Goal: Transaction & Acquisition: Obtain resource

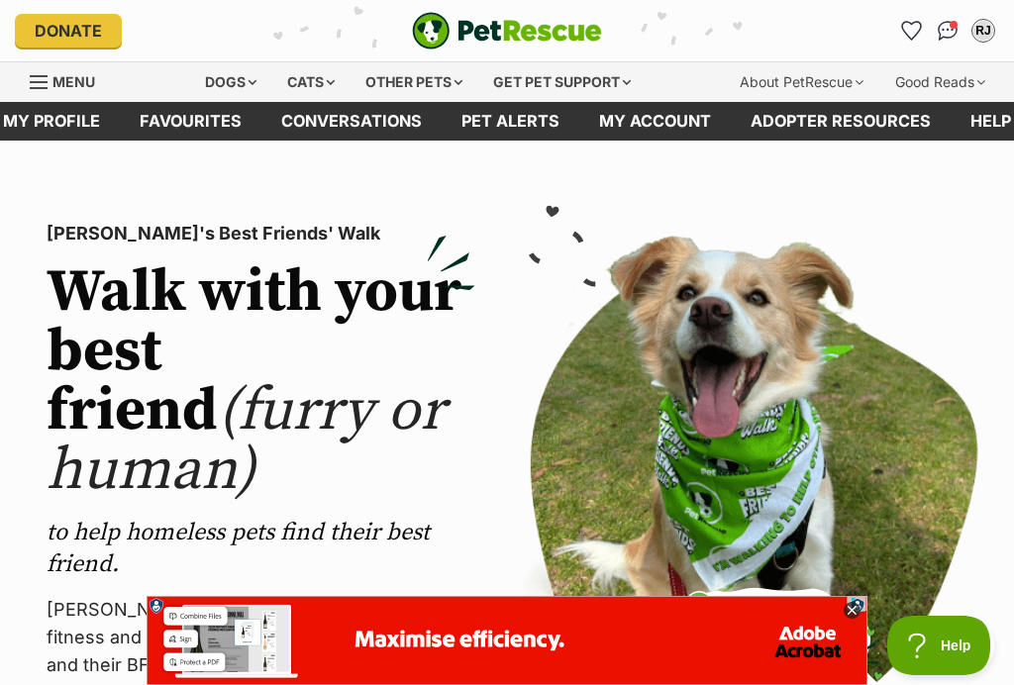
click at [231, 78] on div "Dogs" at bounding box center [230, 82] width 79 height 40
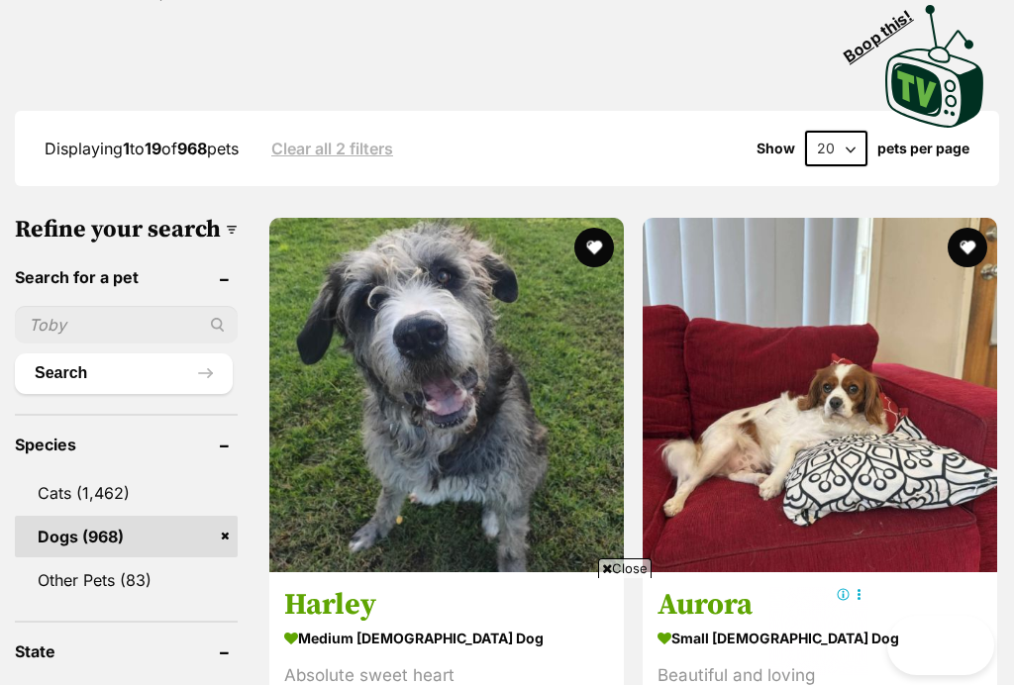
scroll to position [650, 0]
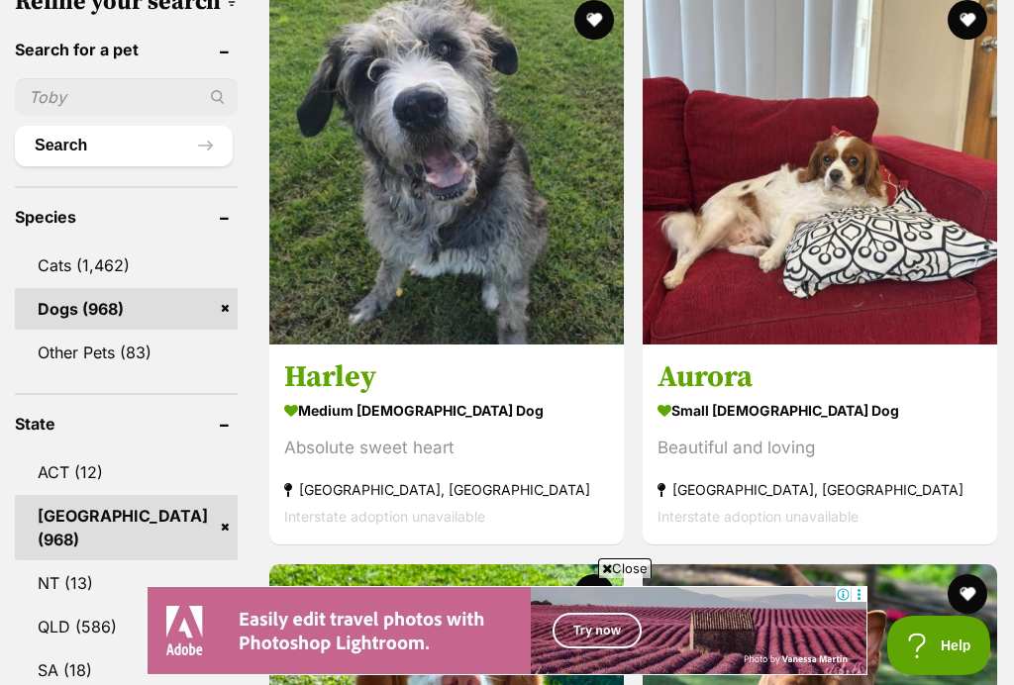
scroll to position [1213, 0]
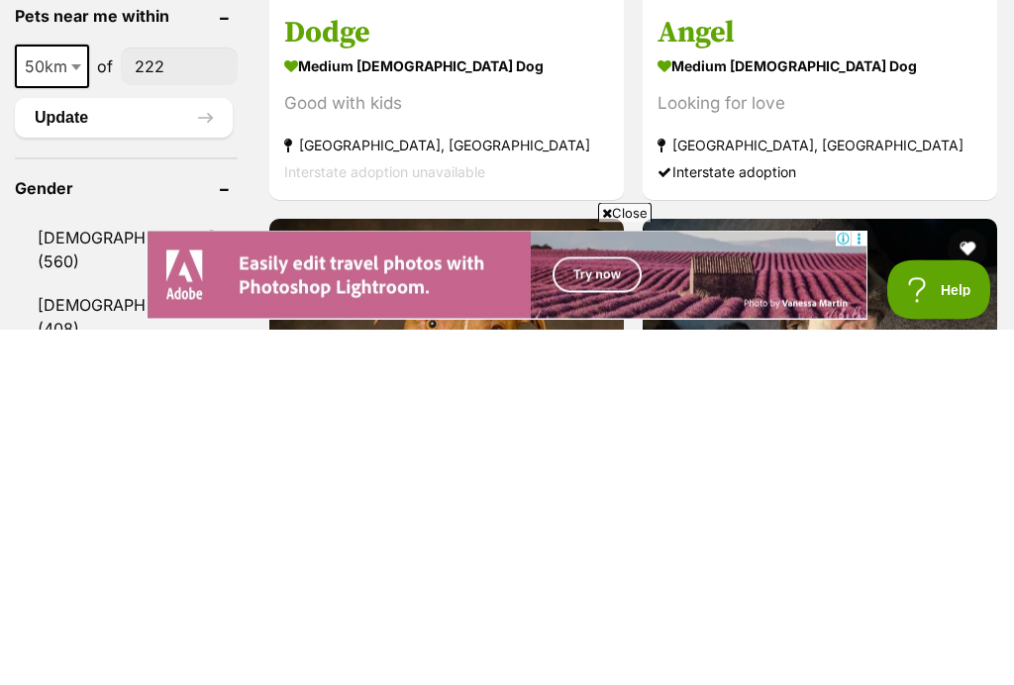
type input"] "222"
click at [99, 454] on button "Update" at bounding box center [124, 474] width 218 height 40
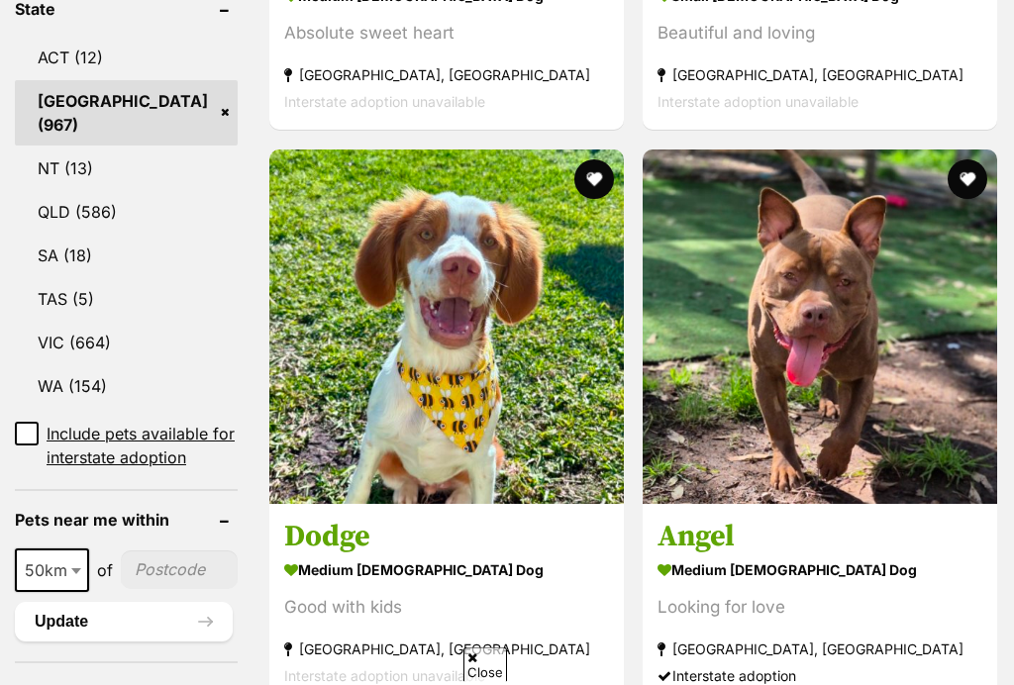
scroll to position [1377, 0]
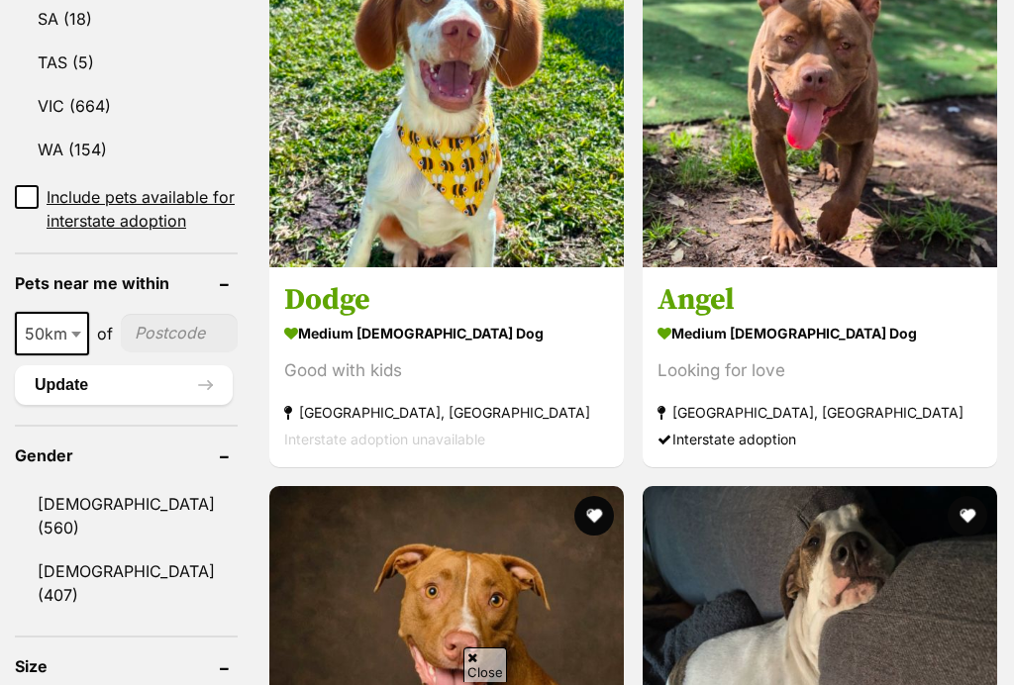
click at [146, 351] on input"] "postcode" at bounding box center [179, 333] width 117 height 38
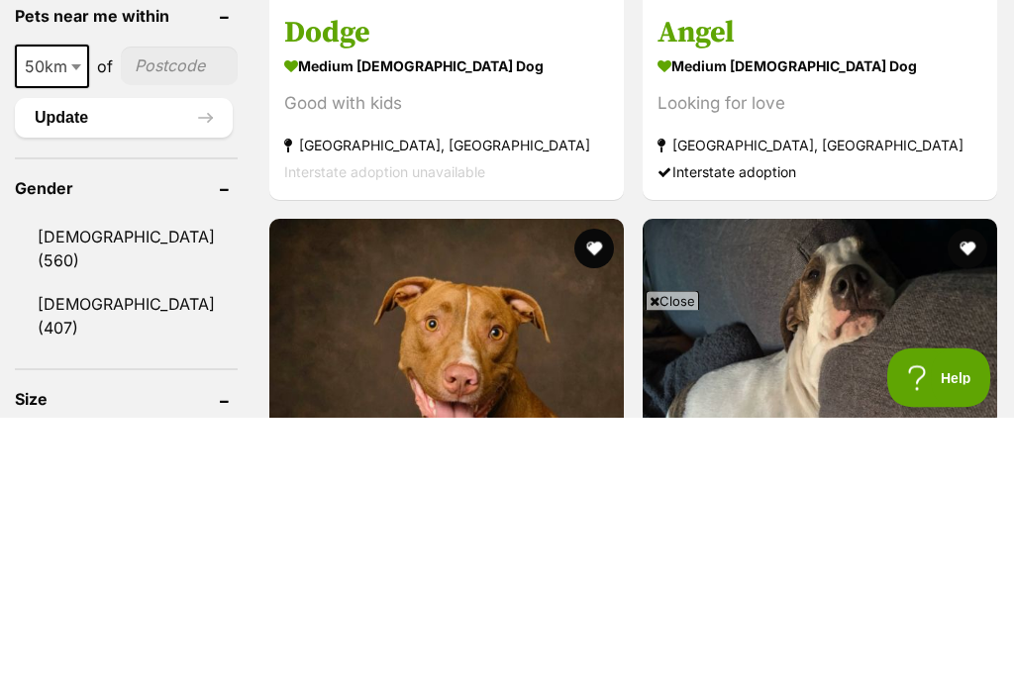
scroll to position [0, 0]
type input"] "2220"
click at [94, 366] on button "Update" at bounding box center [124, 386] width 218 height 40
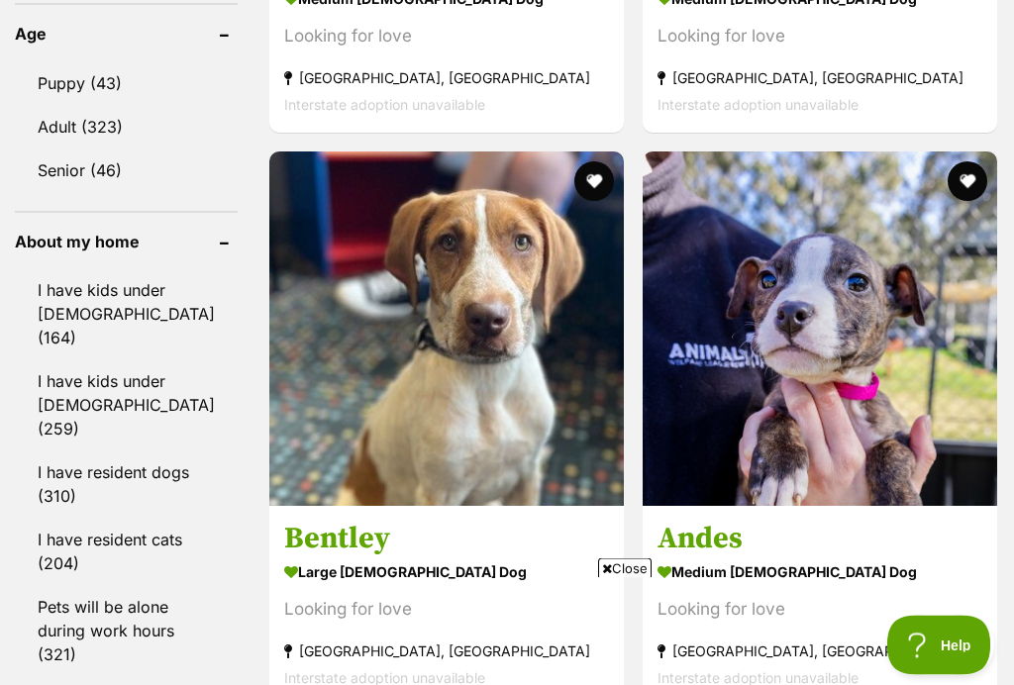
scroll to position [1647, 0]
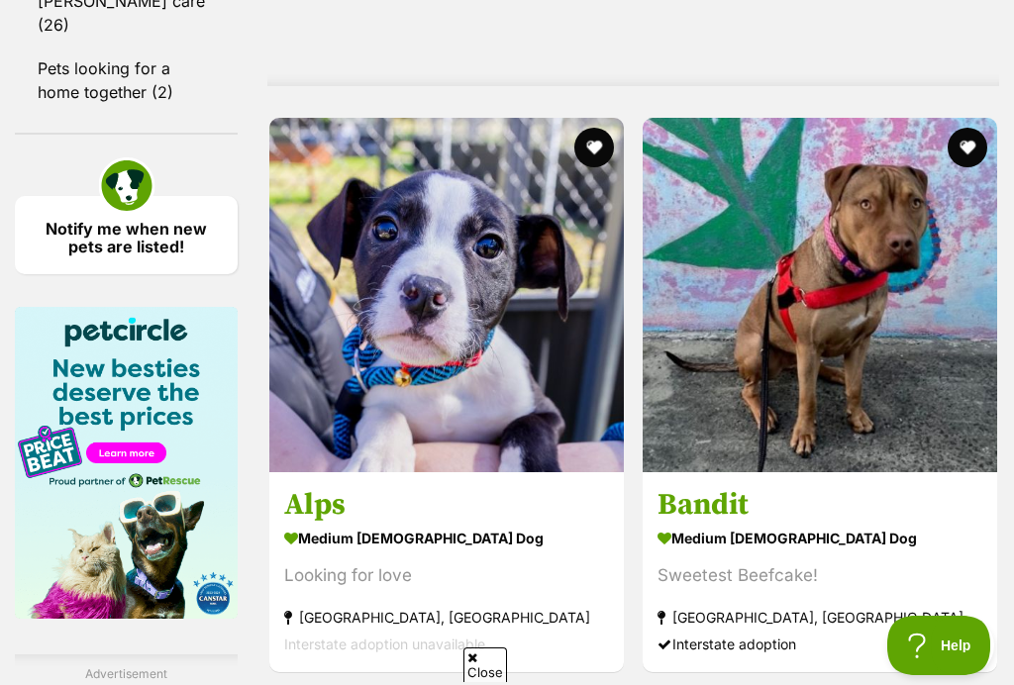
scroll to position [2478, 0]
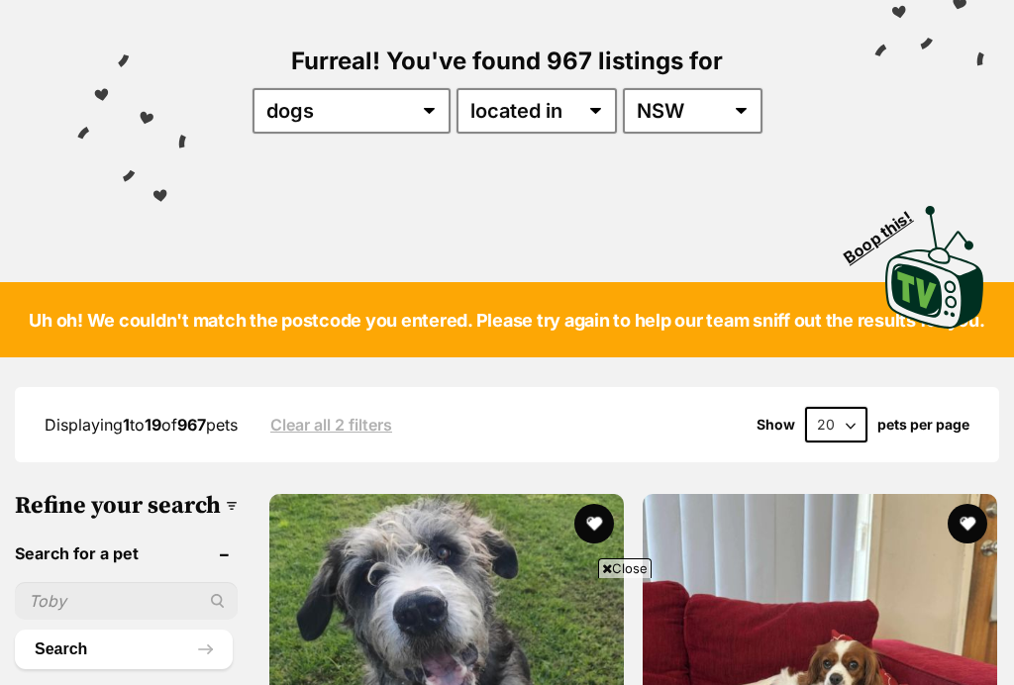
scroll to position [160, 0]
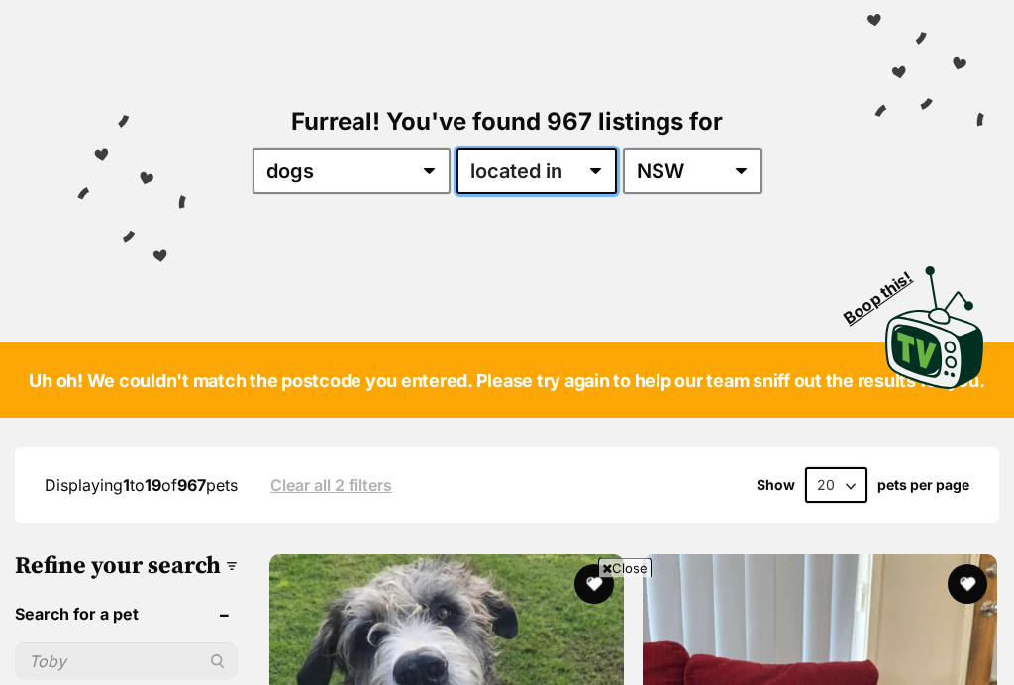
click at [606, 167] on select "available in located in" at bounding box center [536, 172] width 160 height 46
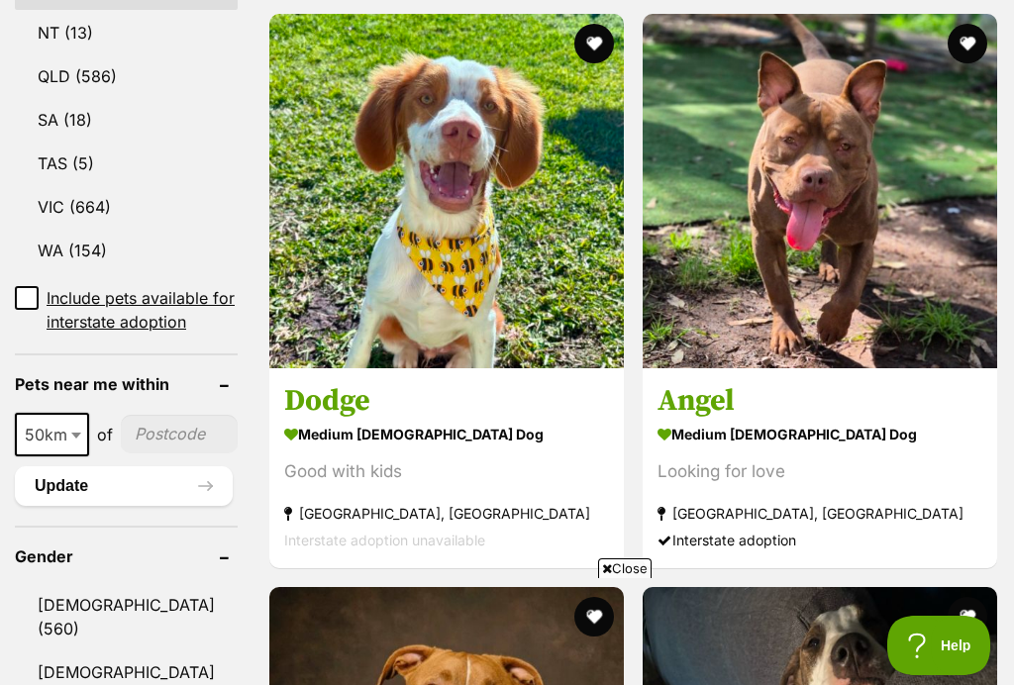
scroll to position [1391, 0]
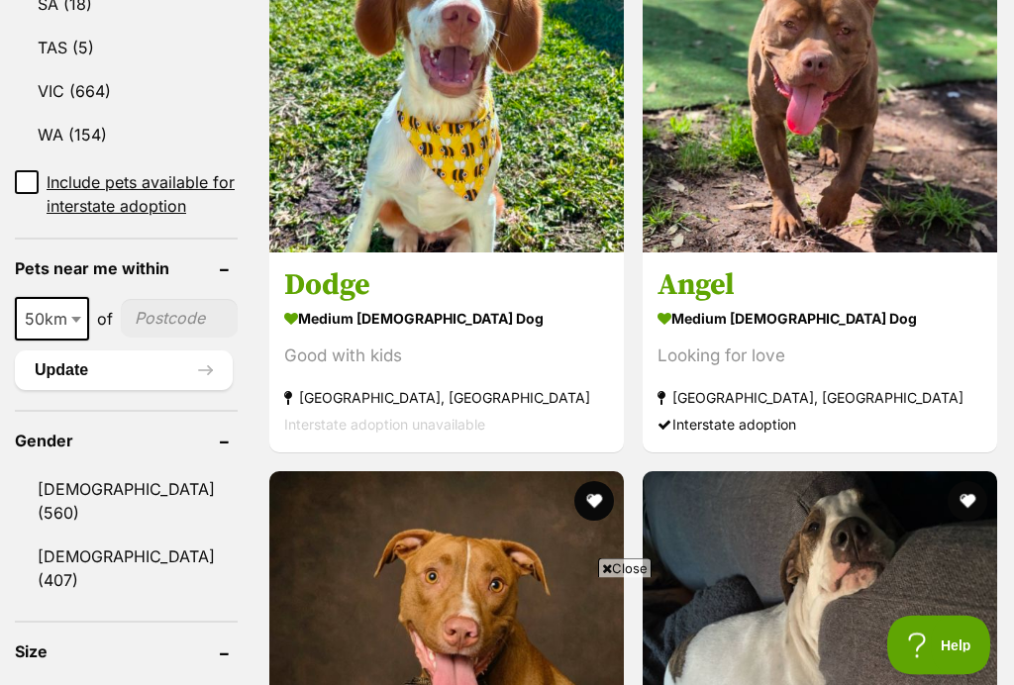
click at [145, 338] on input"] "postcode" at bounding box center [179, 319] width 117 height 38
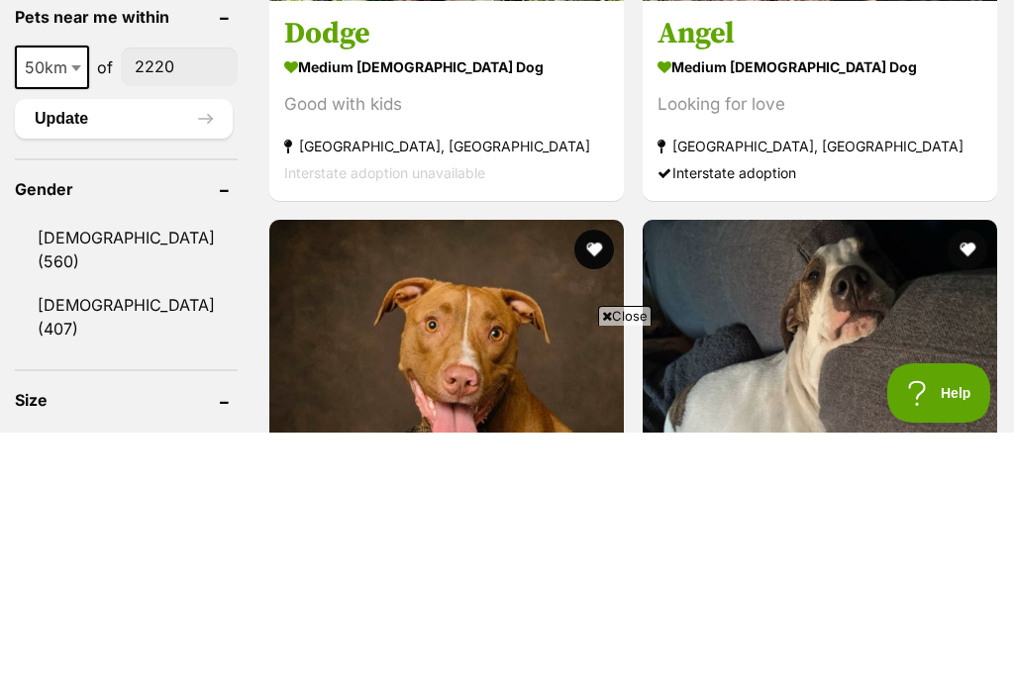
type input"] "2220"
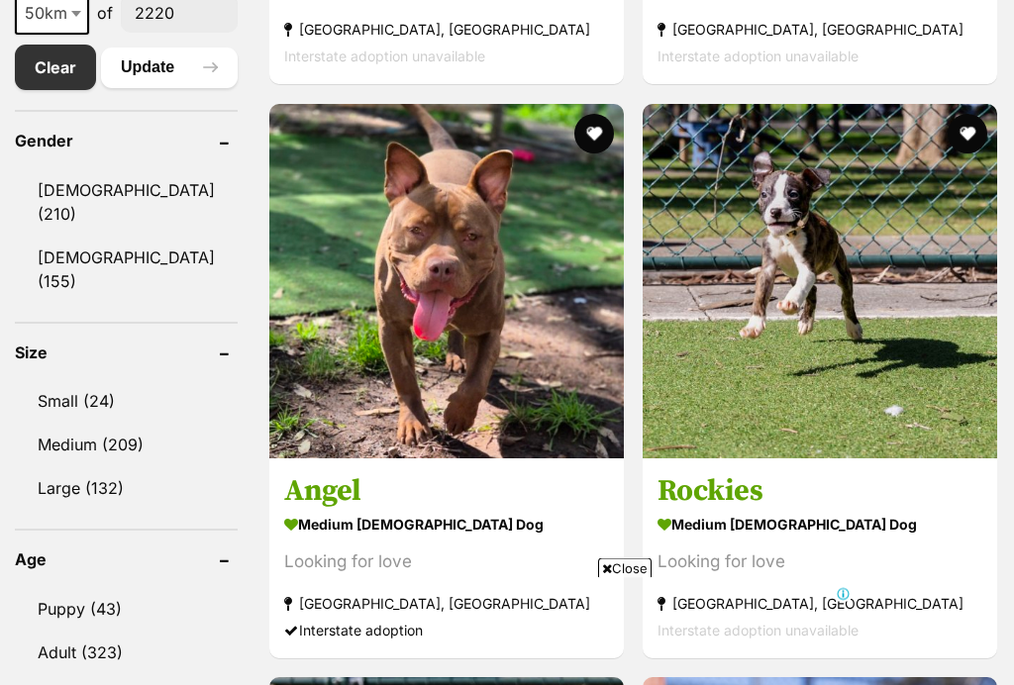
click at [55, 383] on link "Small (24)" at bounding box center [126, 402] width 223 height 42
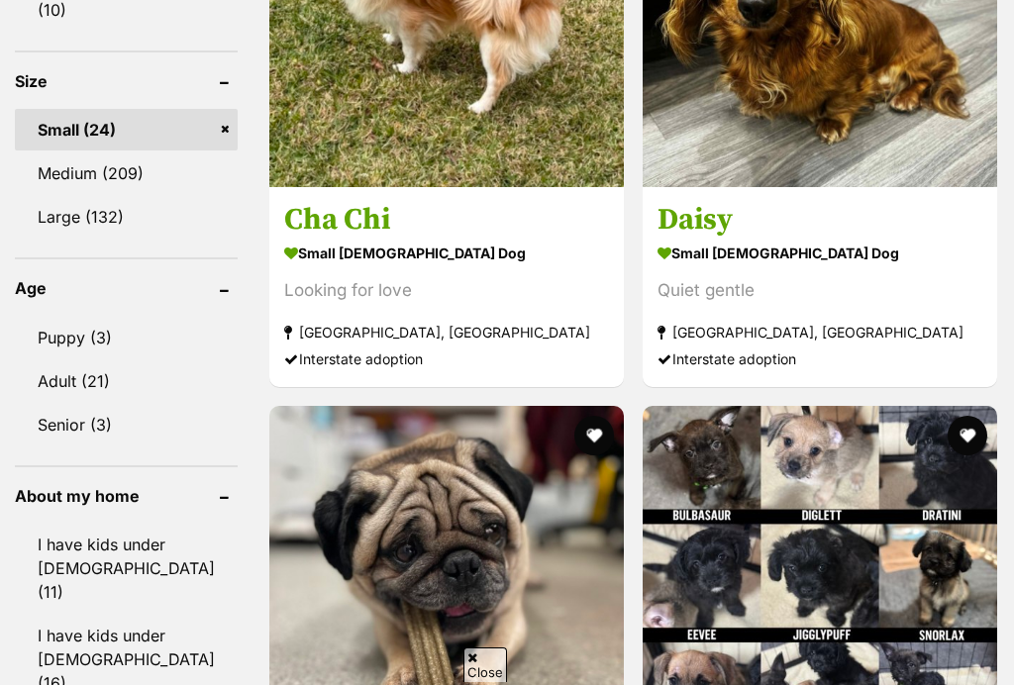
scroll to position [1649, 0]
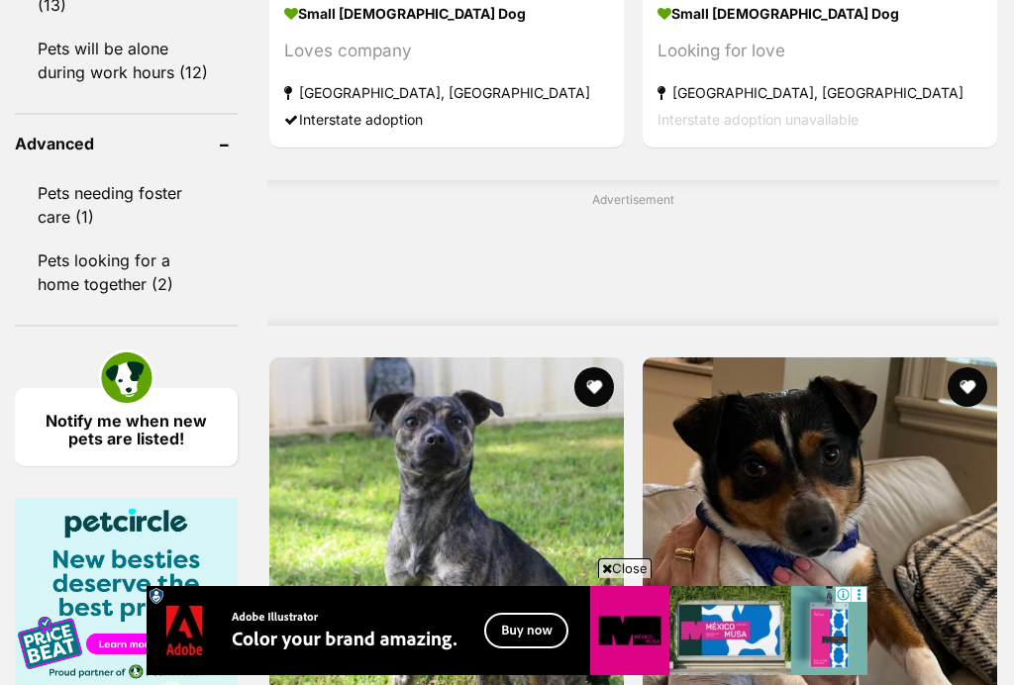
scroll to position [0, 0]
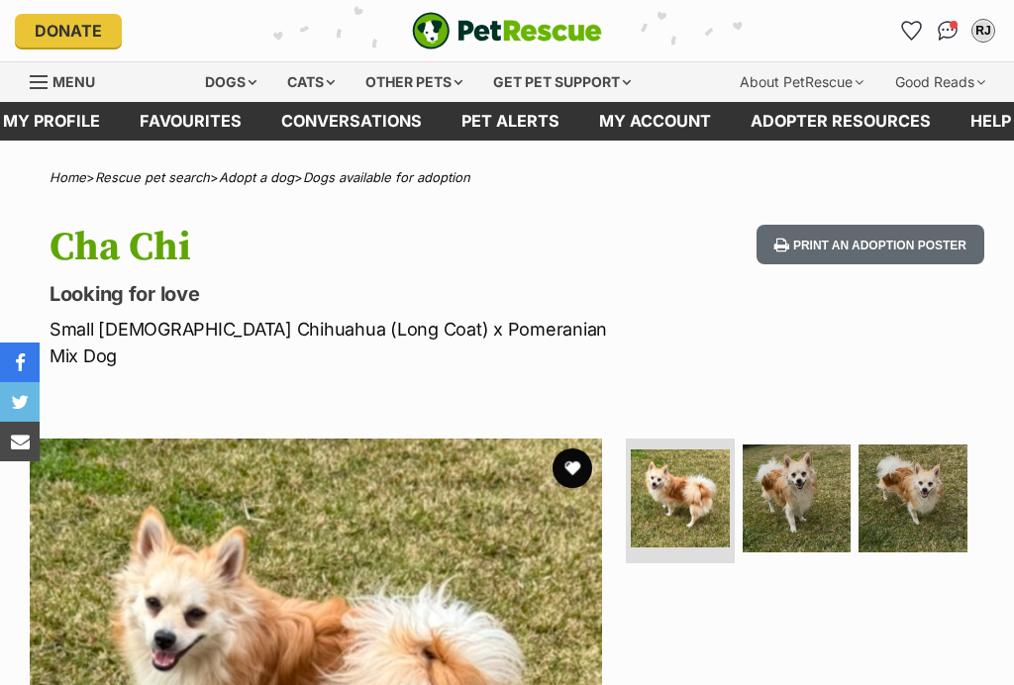
scroll to position [82, 0]
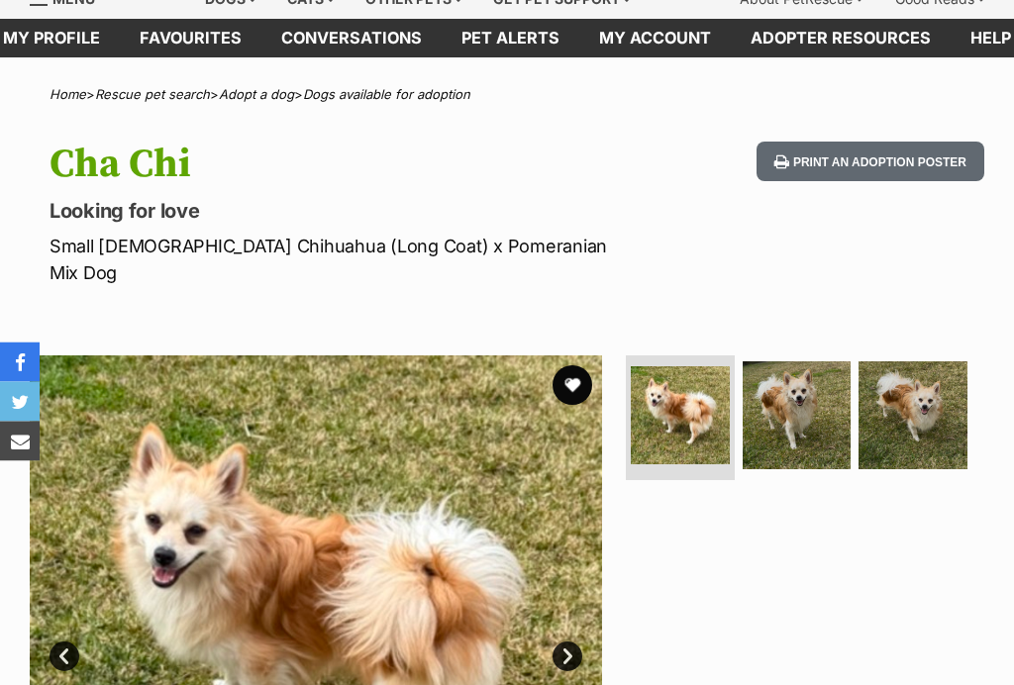
click at [836, 511] on div at bounding box center [803, 642] width 362 height 572
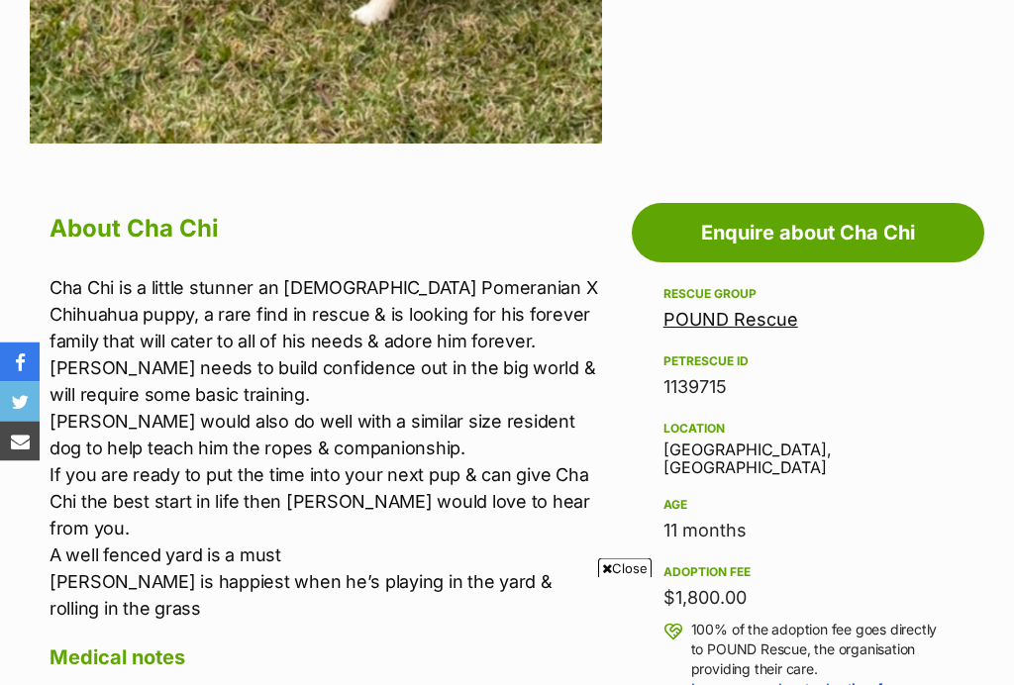
scroll to position [796, 0]
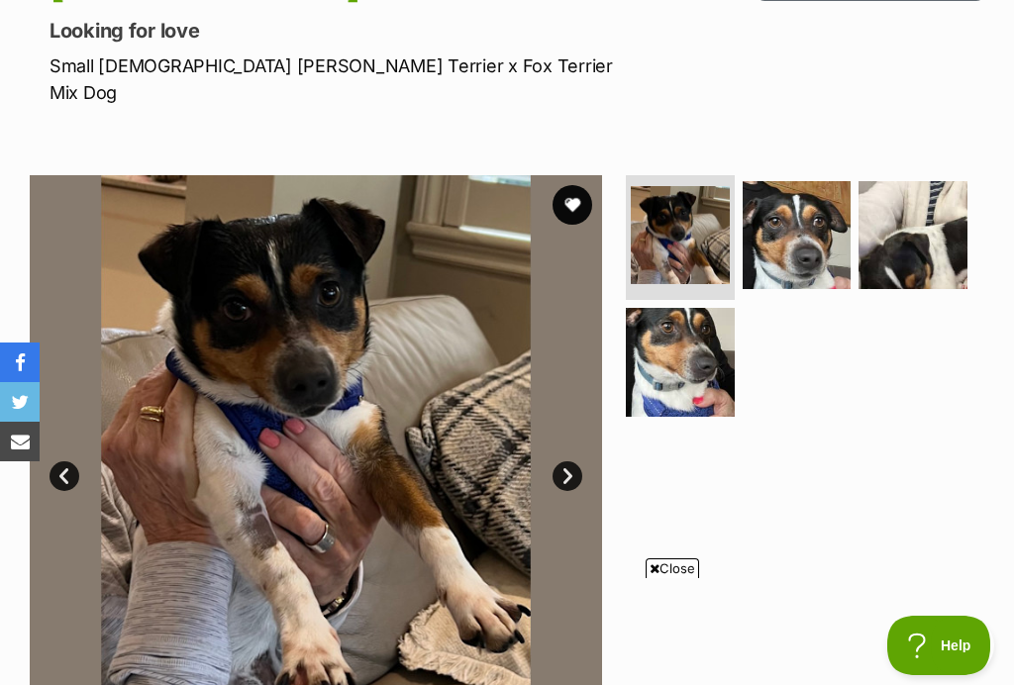
click at [568, 461] on link "Next" at bounding box center [567, 476] width 30 height 30
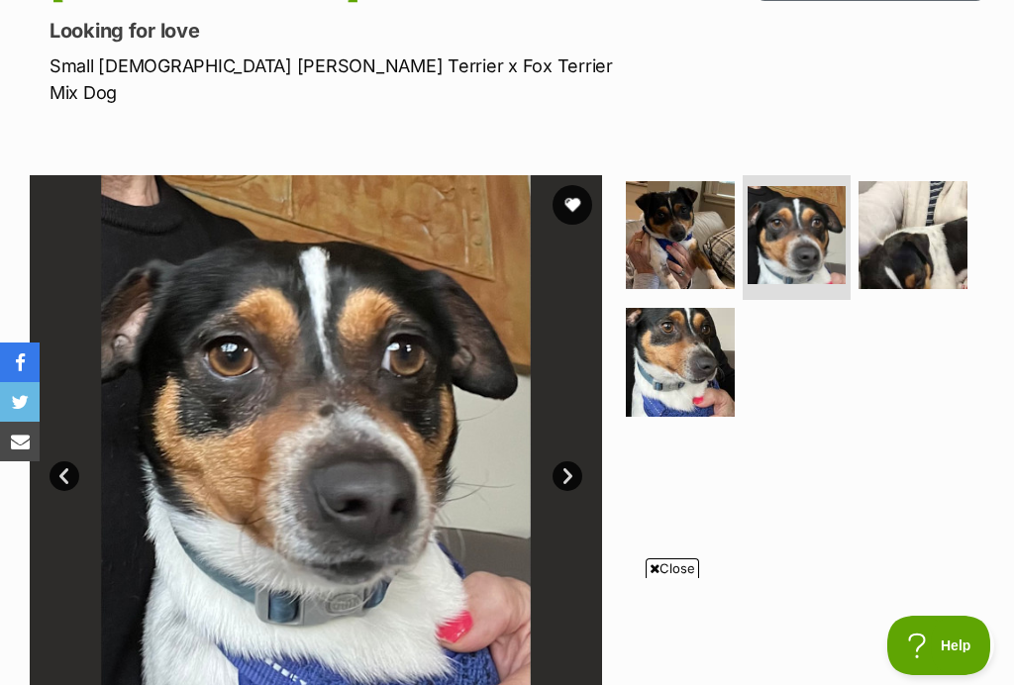
click at [918, 245] on img at bounding box center [912, 235] width 109 height 109
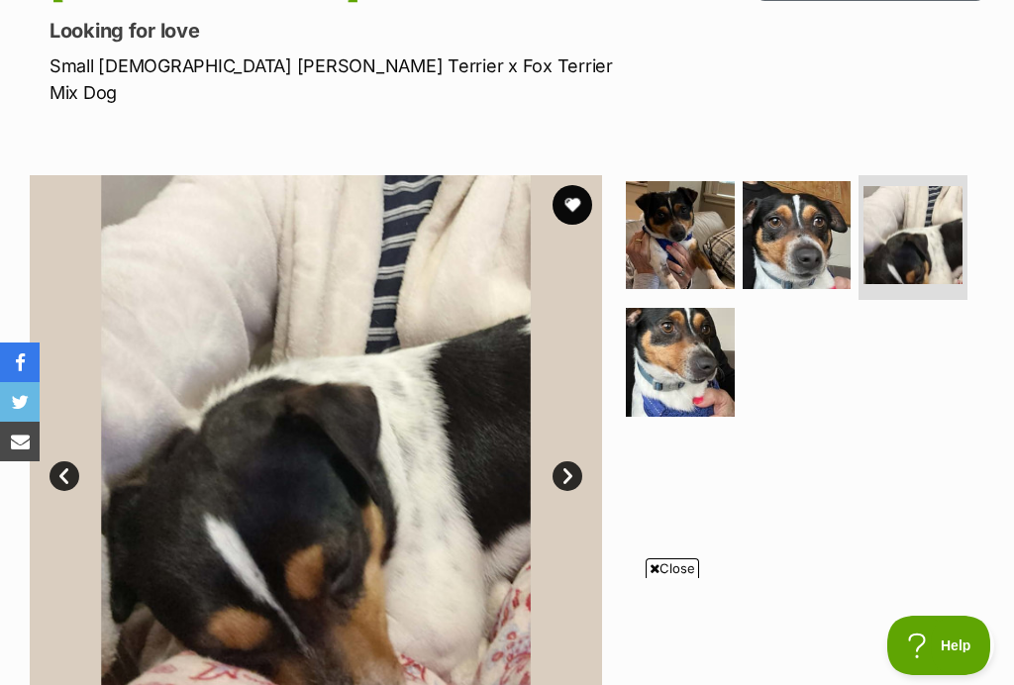
click at [690, 359] on img at bounding box center [680, 362] width 109 height 109
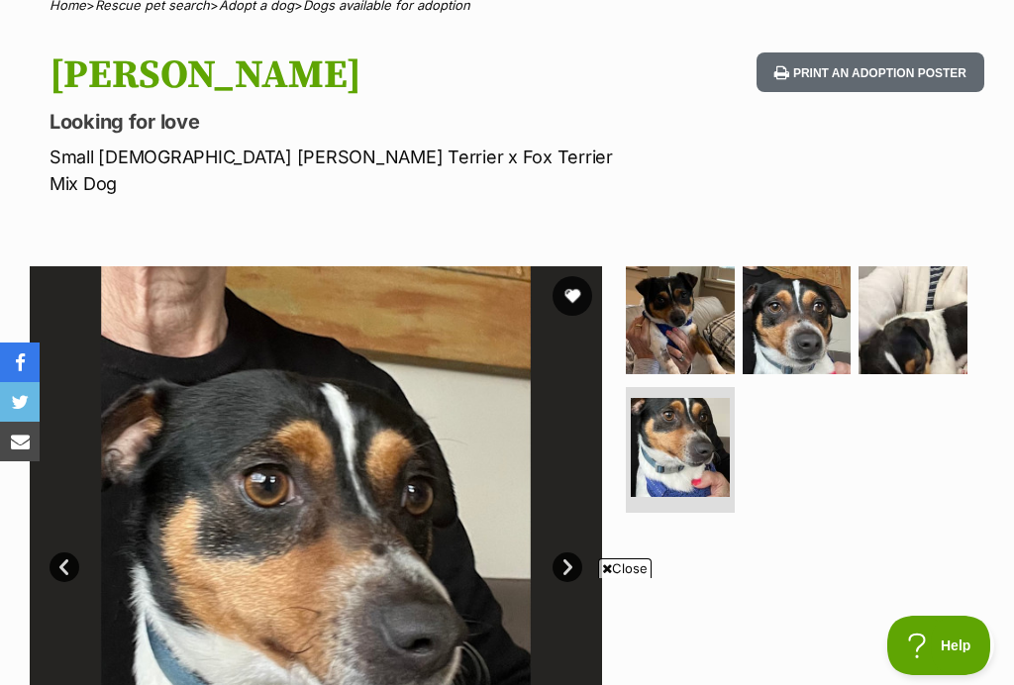
scroll to position [169, 0]
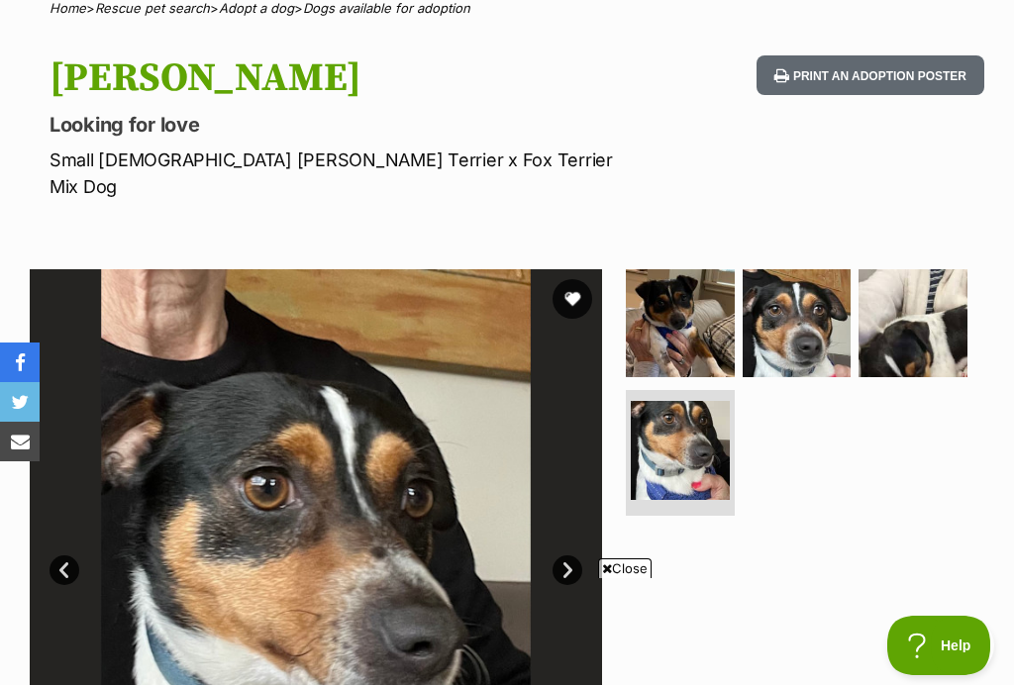
click at [571, 279] on button "favourite" at bounding box center [572, 299] width 40 height 40
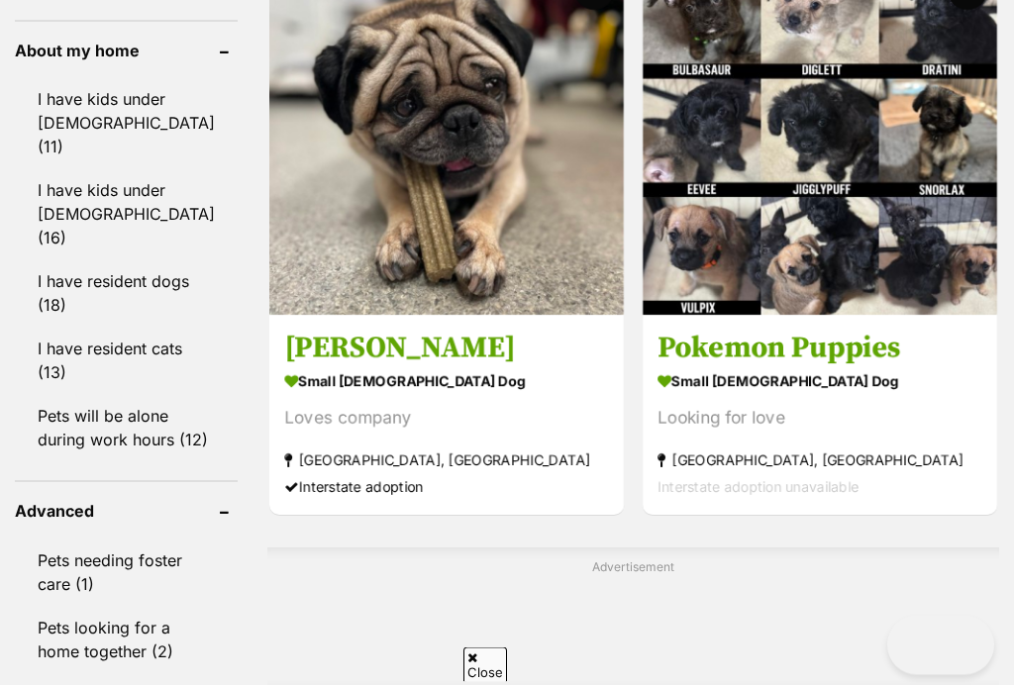
scroll to position [2293, 0]
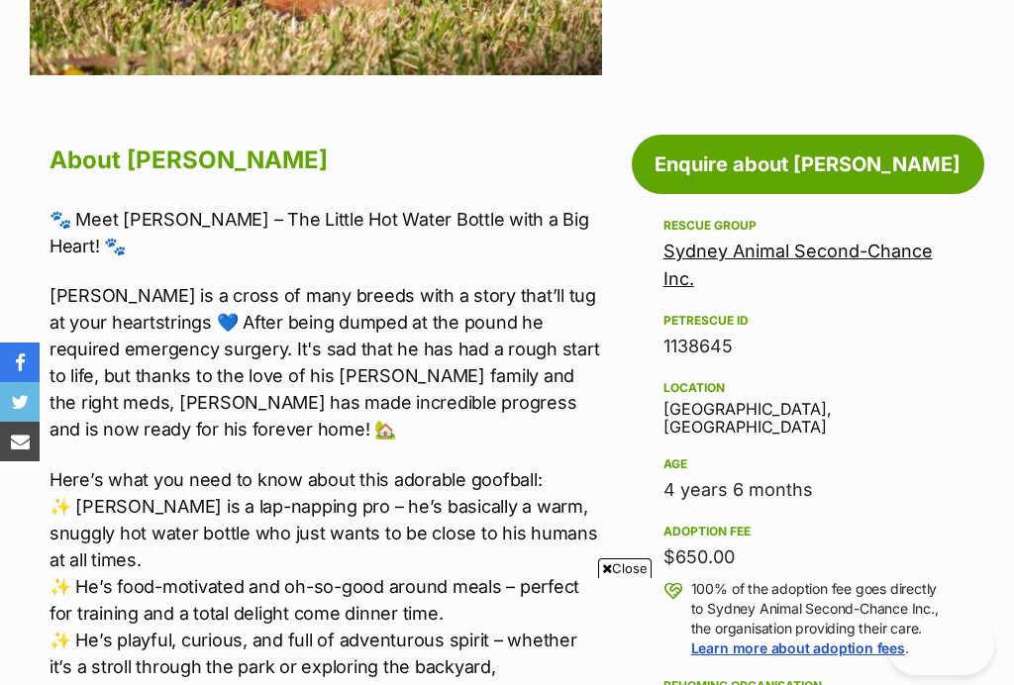
scroll to position [303, 0]
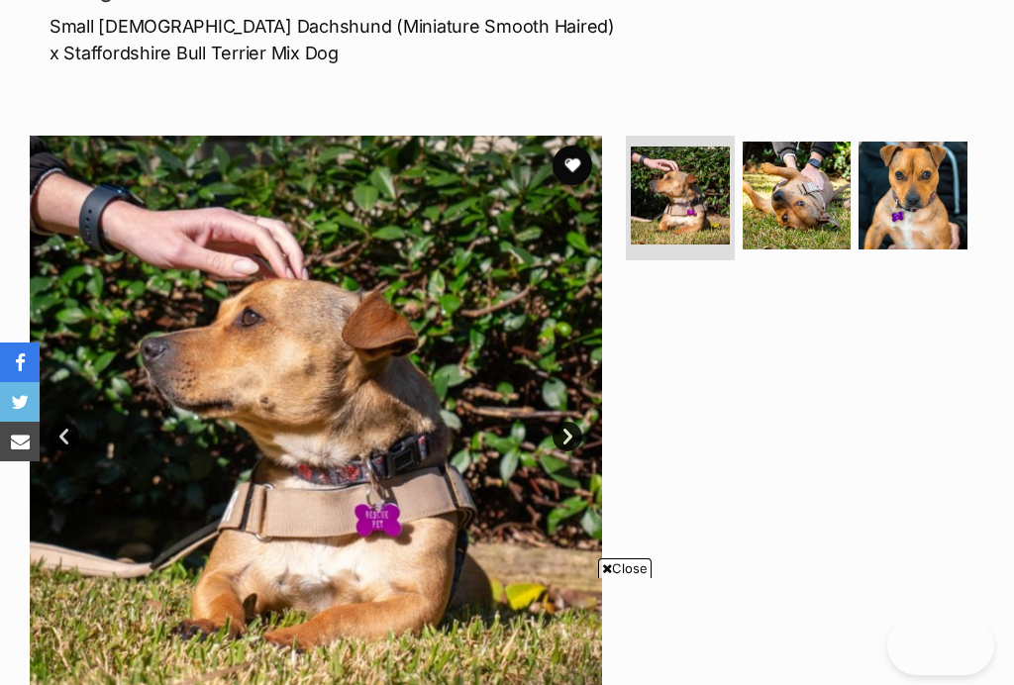
click at [806, 207] on img at bounding box center [796, 196] width 109 height 109
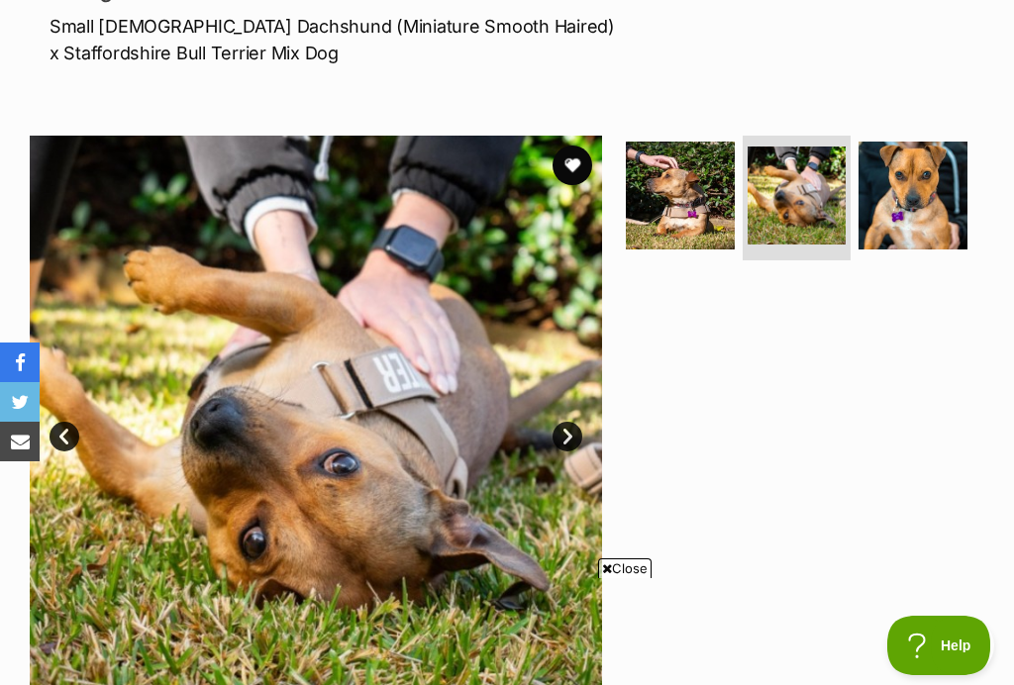
scroll to position [0, 0]
click at [954, 203] on img at bounding box center [912, 196] width 109 height 109
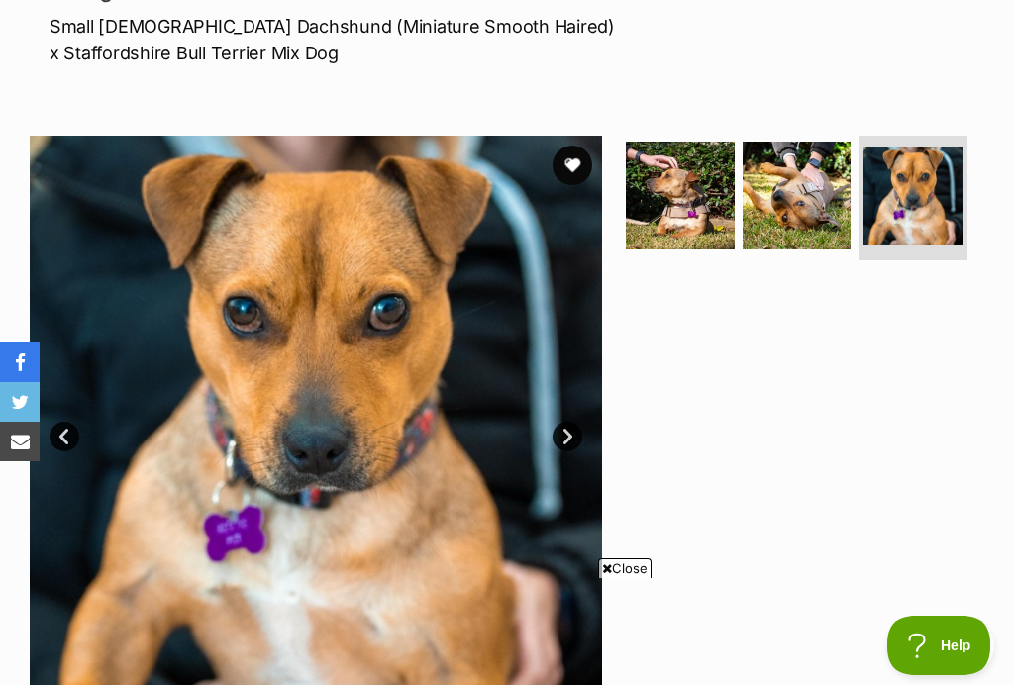
click at [707, 215] on img at bounding box center [680, 196] width 109 height 109
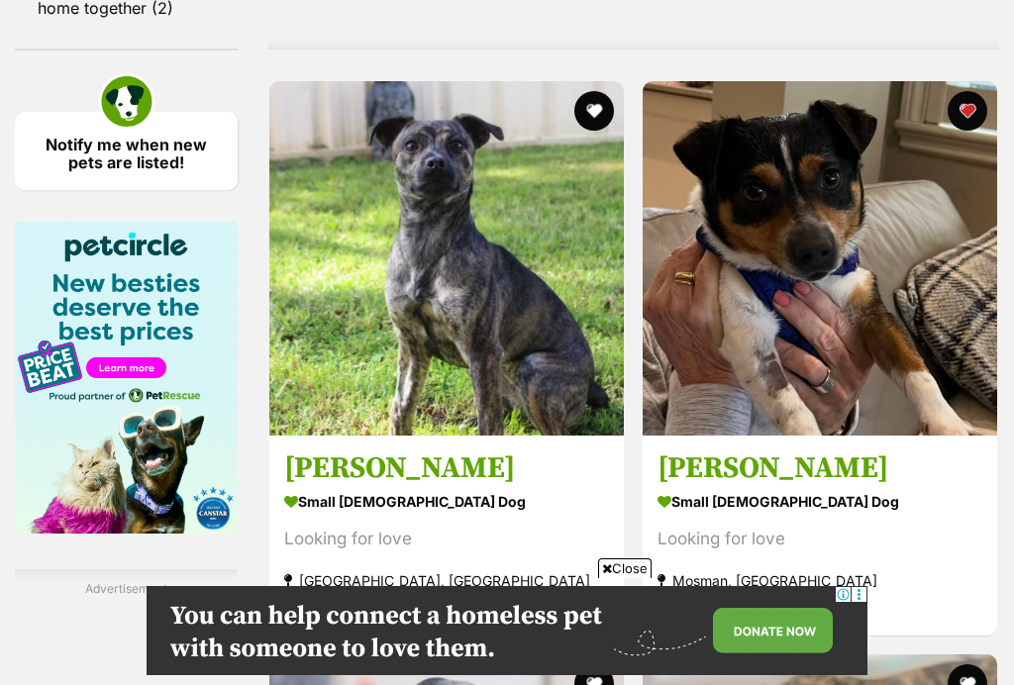
click at [615, 578] on span "Close" at bounding box center [624, 568] width 53 height 20
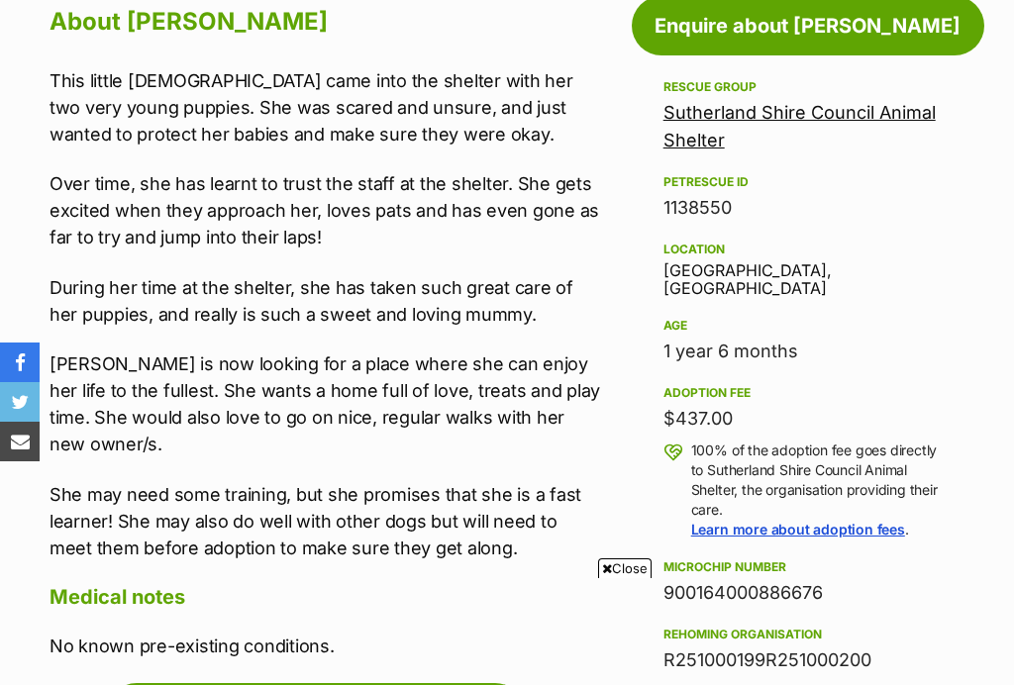
scroll to position [1142, 0]
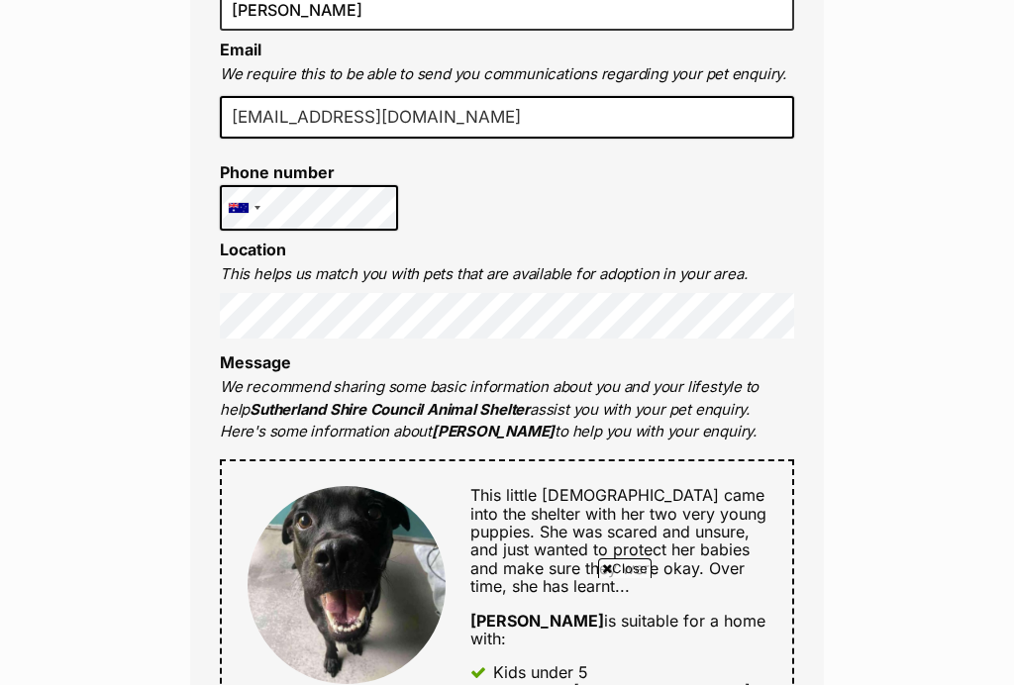
scroll to position [745, 0]
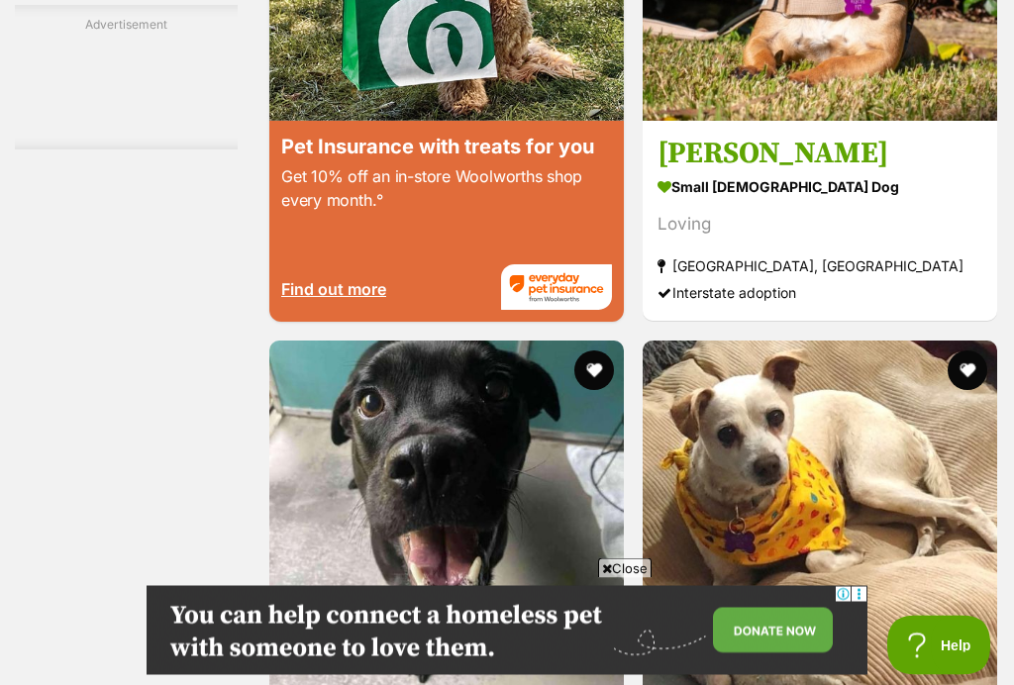
scroll to position [3937, 0]
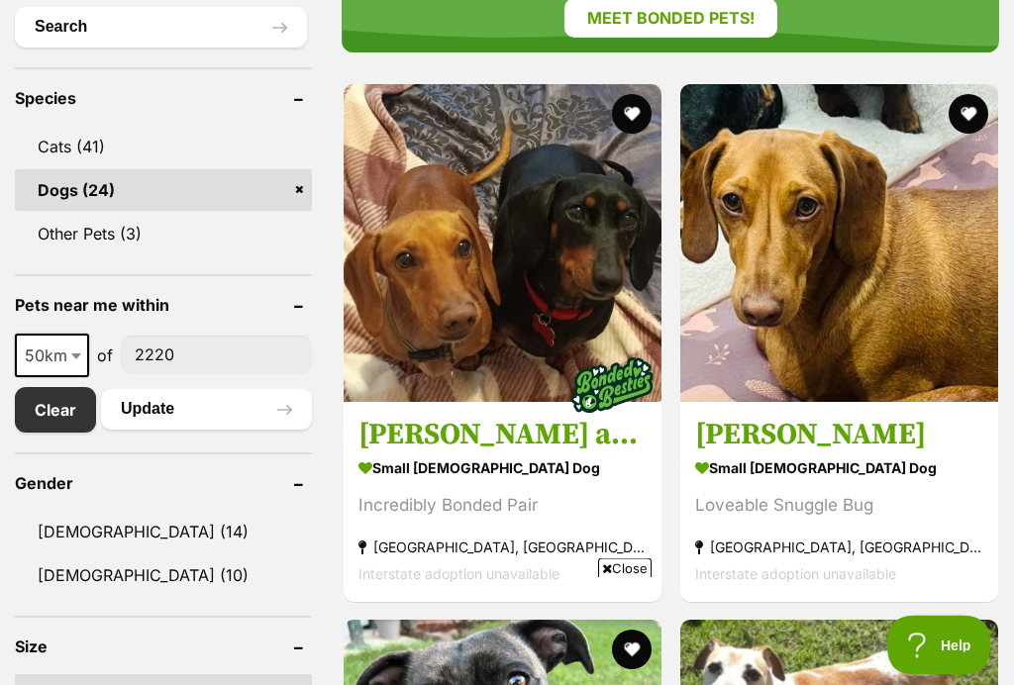
scroll to position [1194, 0]
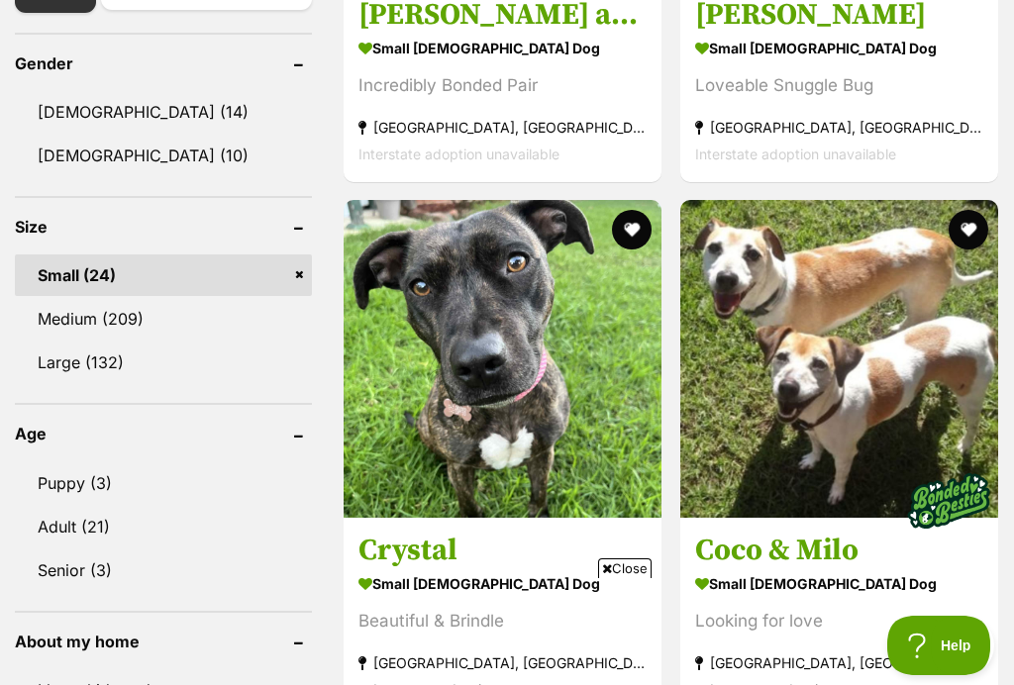
click at [146, 324] on link "Medium (209)" at bounding box center [163, 319] width 297 height 42
click at [268, 273] on link "Small (24)" at bounding box center [163, 275] width 297 height 42
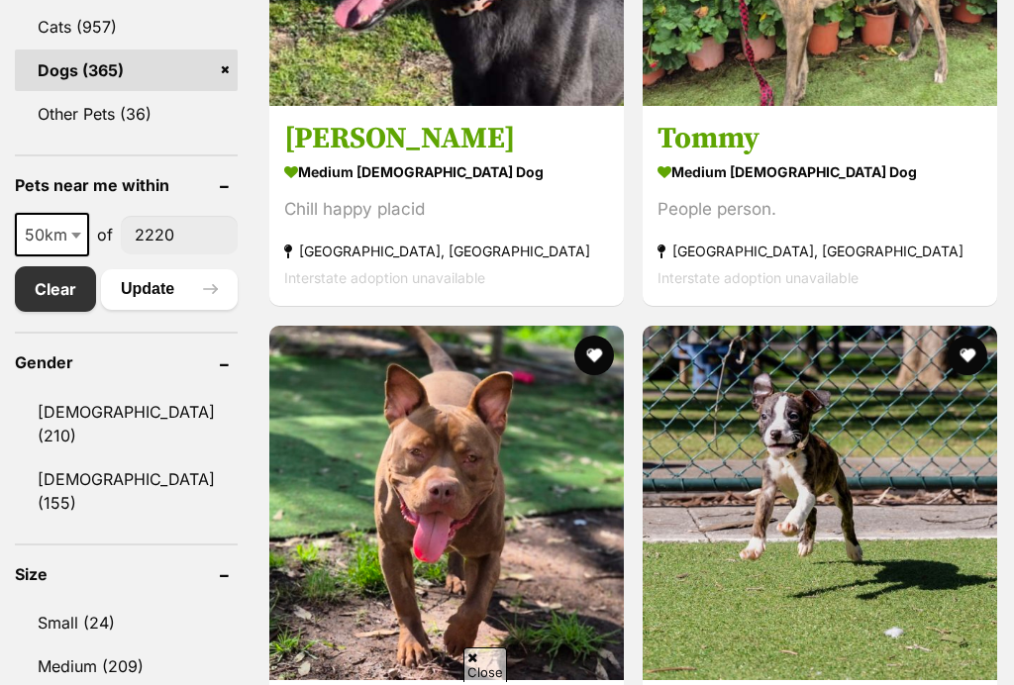
scroll to position [985, 0]
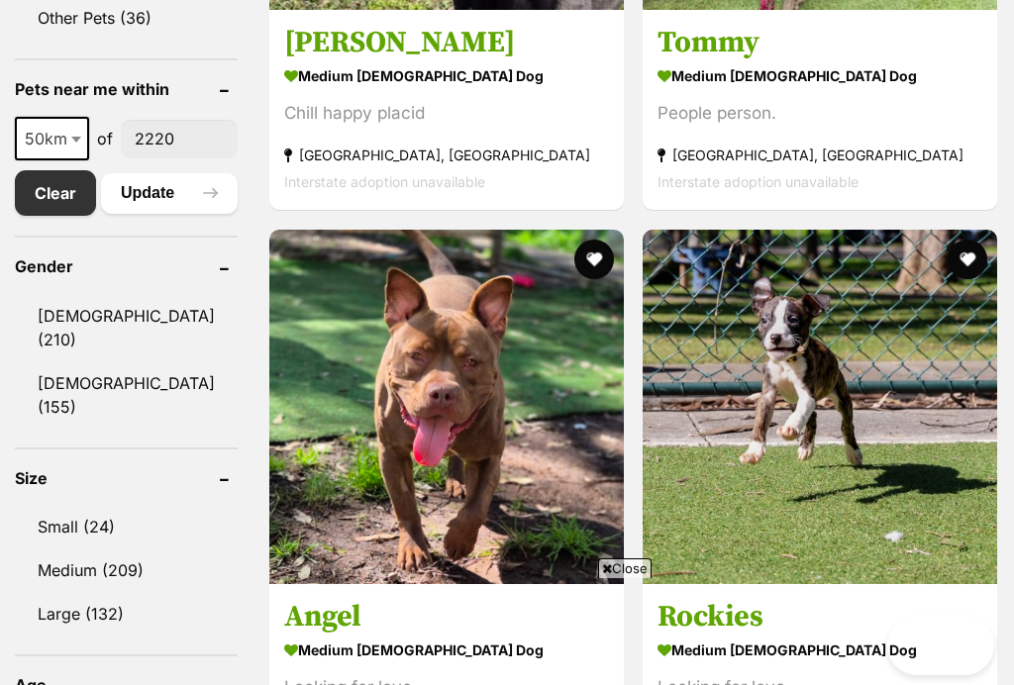
click at [96, 549] on link "Medium (209)" at bounding box center [126, 570] width 223 height 42
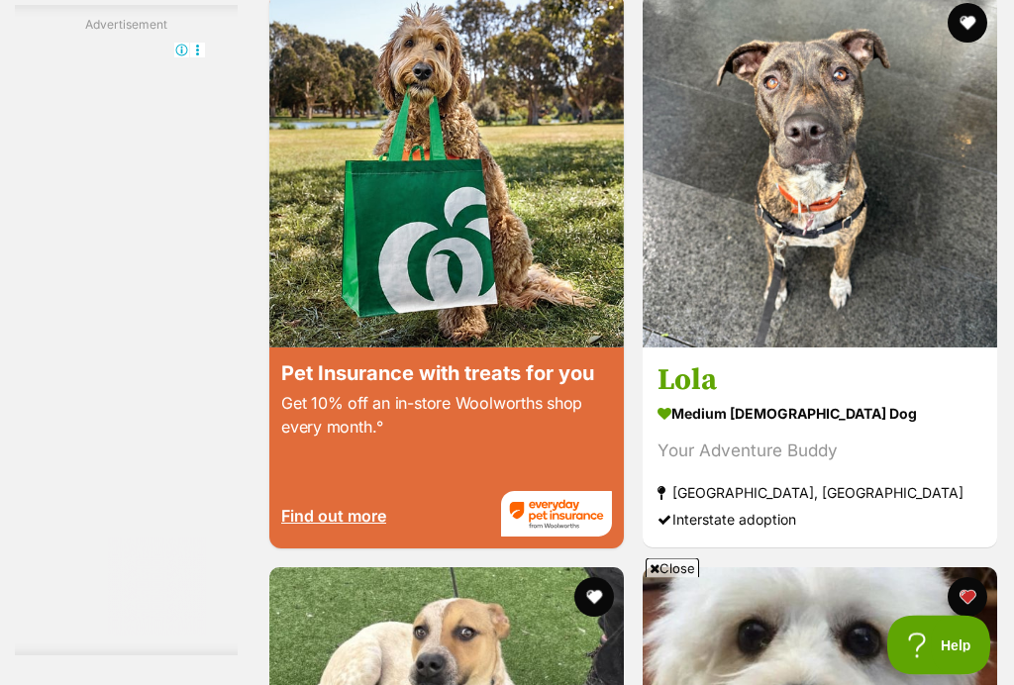
scroll to position [3931, 0]
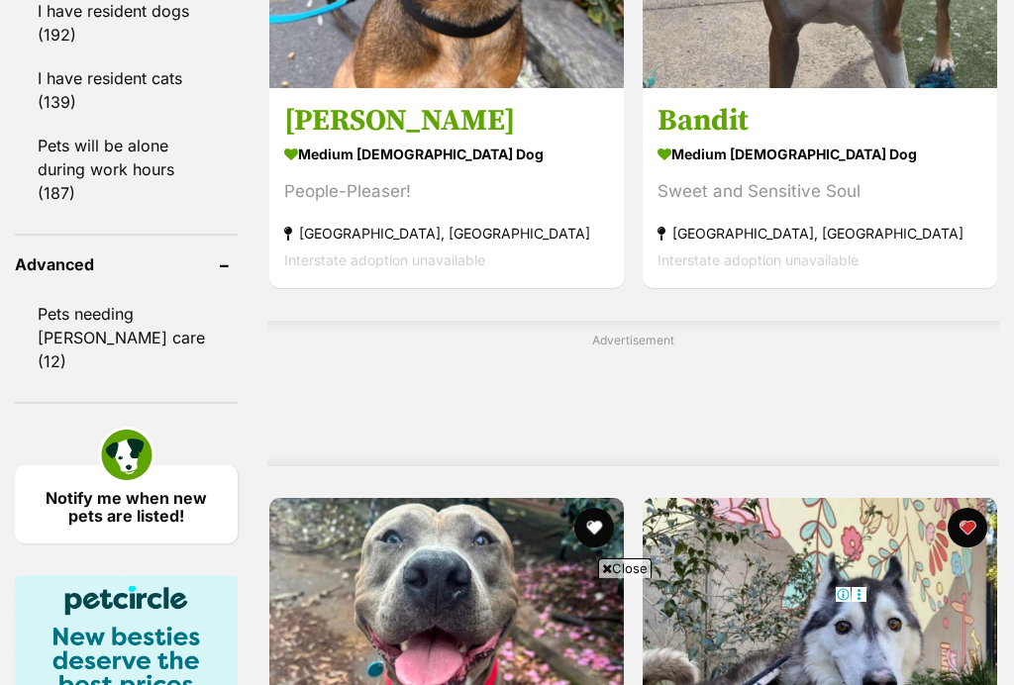
scroll to position [2106, 0]
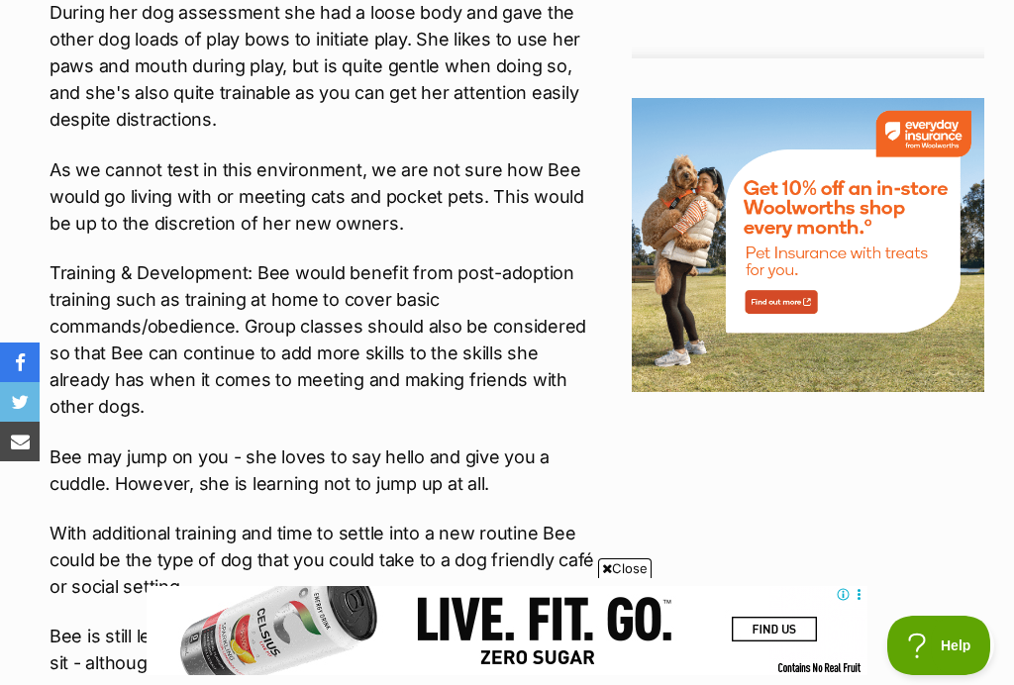
click at [622, 394] on aside "Adoption information I've been adopted! This pet is no longer available On Hold…" at bounding box center [803, 667] width 362 height 3967
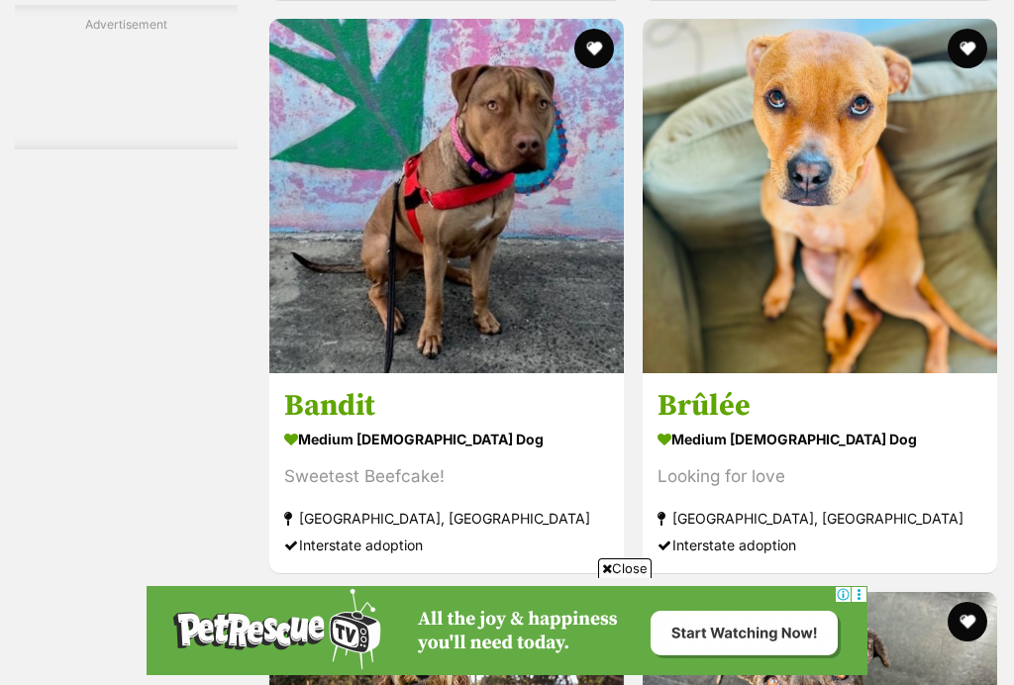
scroll to position [3249, 0]
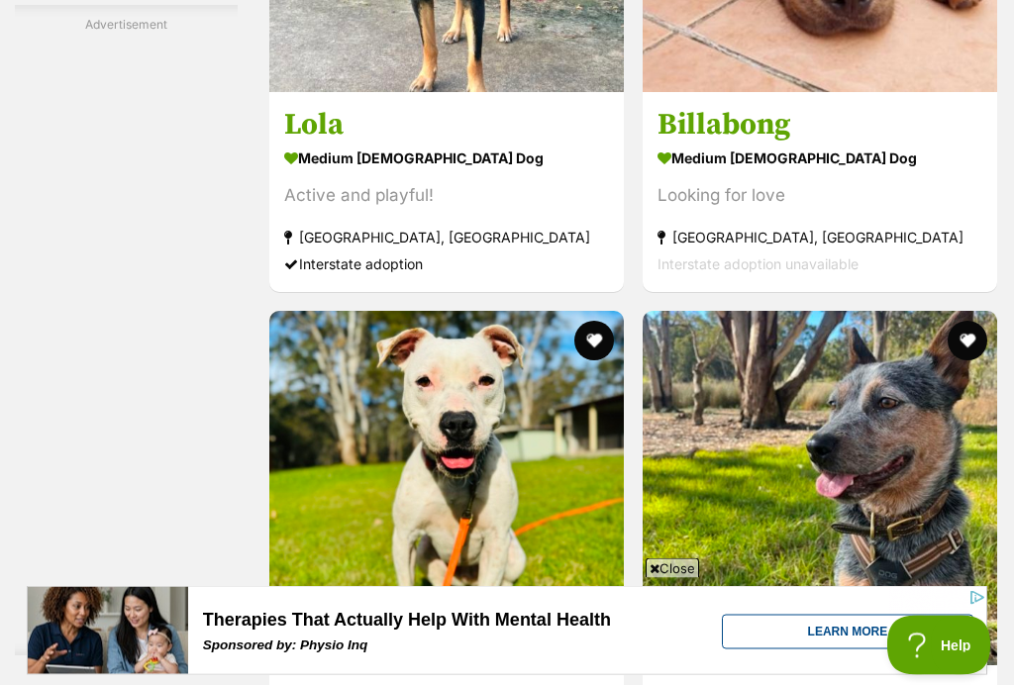
scroll to position [3393, 0]
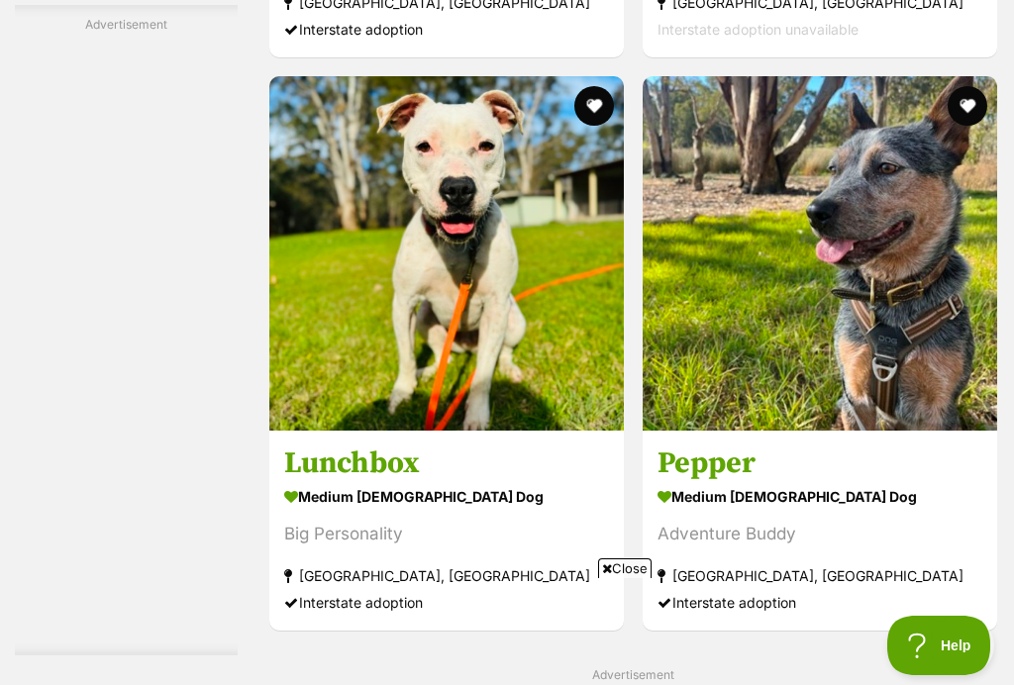
scroll to position [4014, 0]
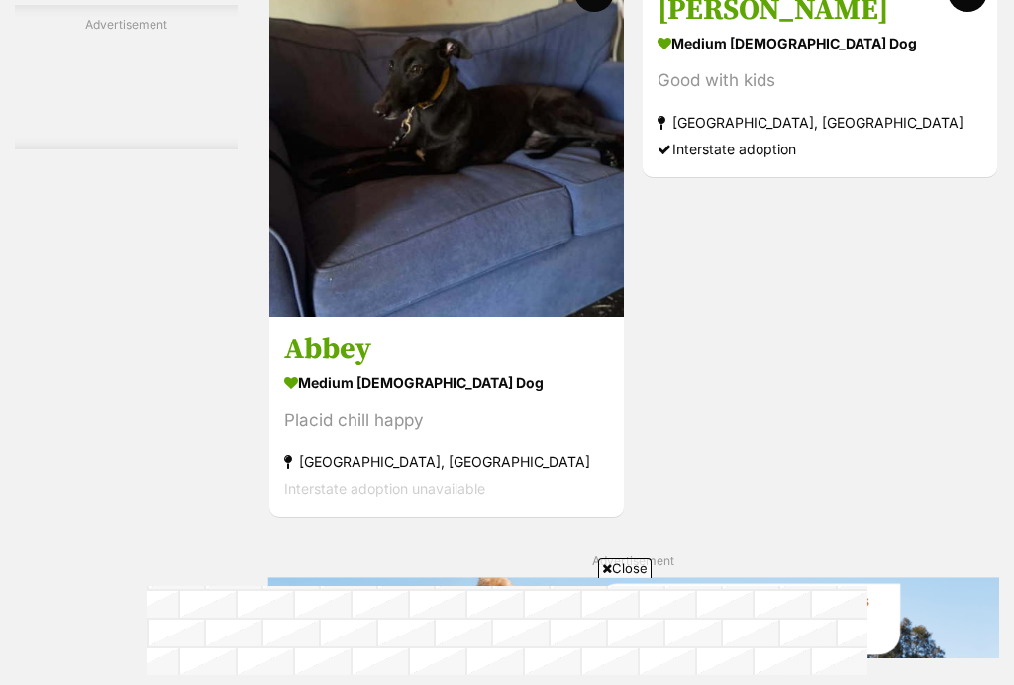
scroll to position [3838, 0]
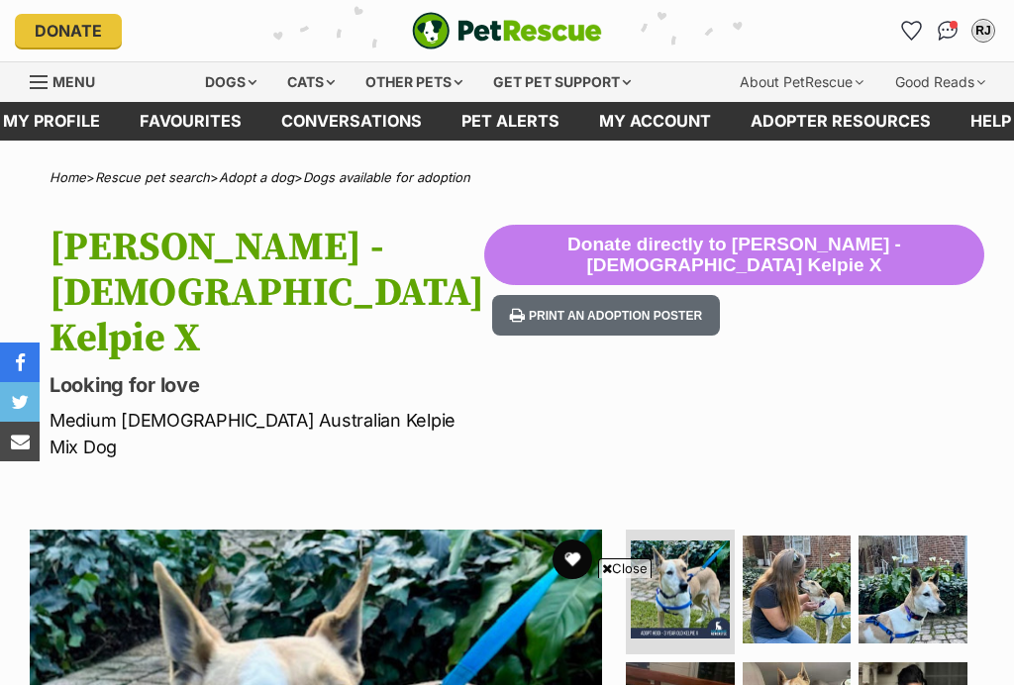
scroll to position [206, 0]
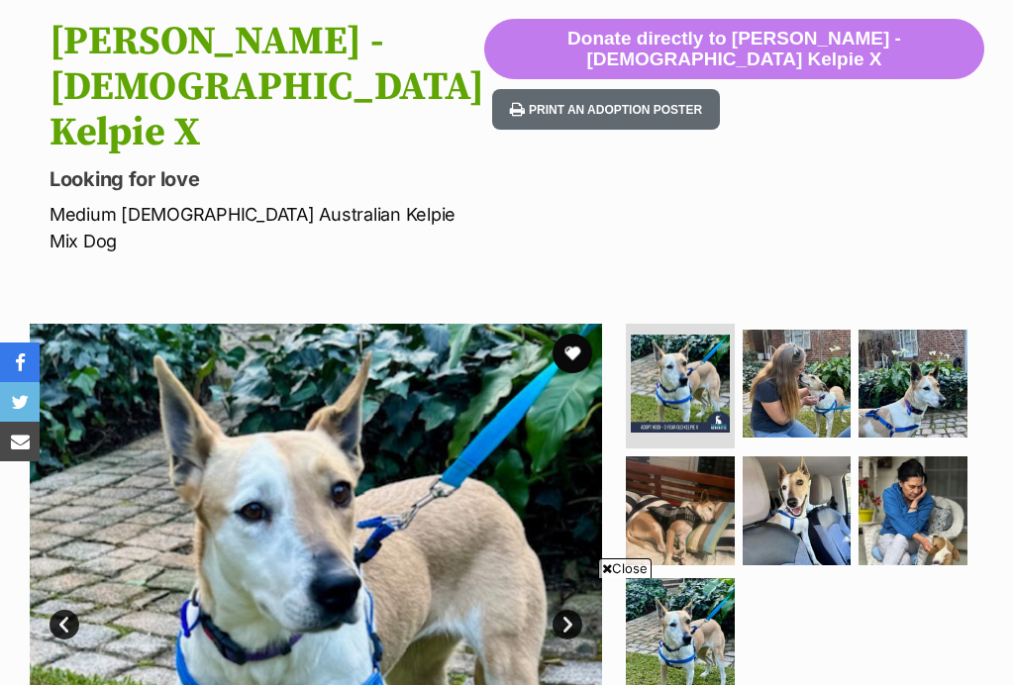
click at [571, 610] on link "Next" at bounding box center [567, 625] width 30 height 30
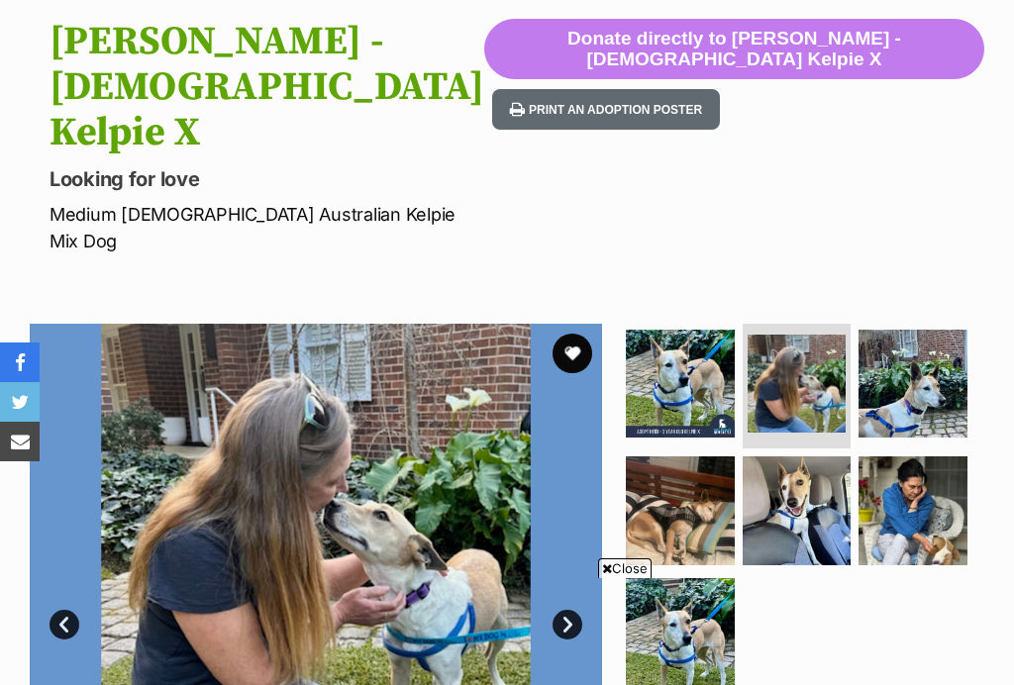
click at [579, 610] on link "Next" at bounding box center [567, 625] width 30 height 30
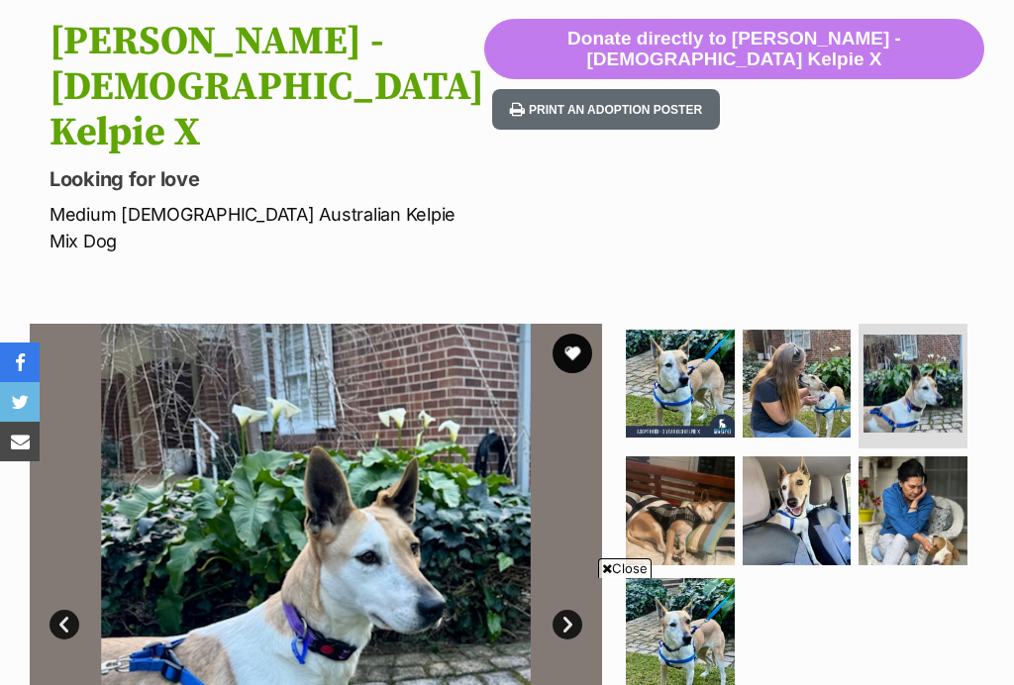
click at [587, 497] on img at bounding box center [316, 610] width 572 height 572
click at [577, 610] on link "Next" at bounding box center [567, 625] width 30 height 30
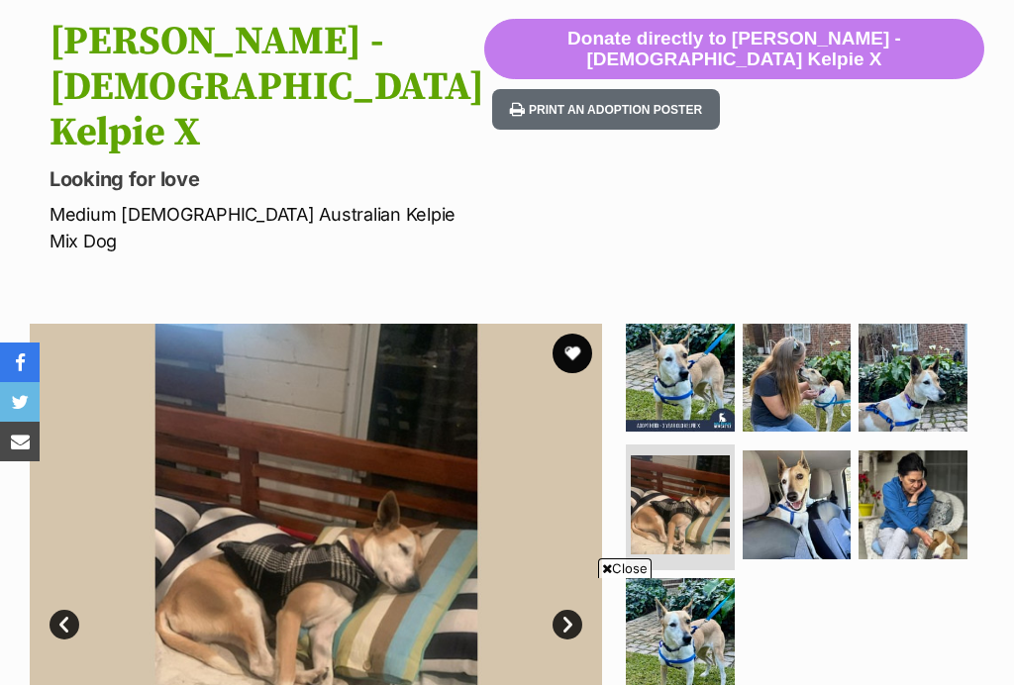
click at [569, 610] on link "Next" at bounding box center [567, 625] width 30 height 30
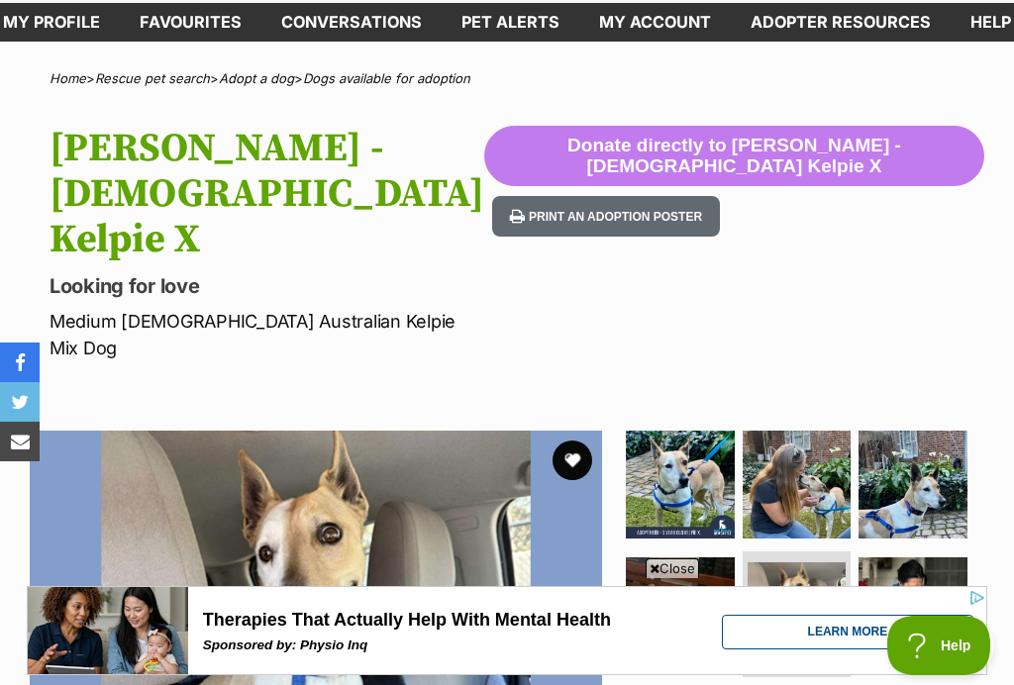
scroll to position [98, 0]
click at [558, 442] on button "favourite" at bounding box center [572, 462] width 40 height 40
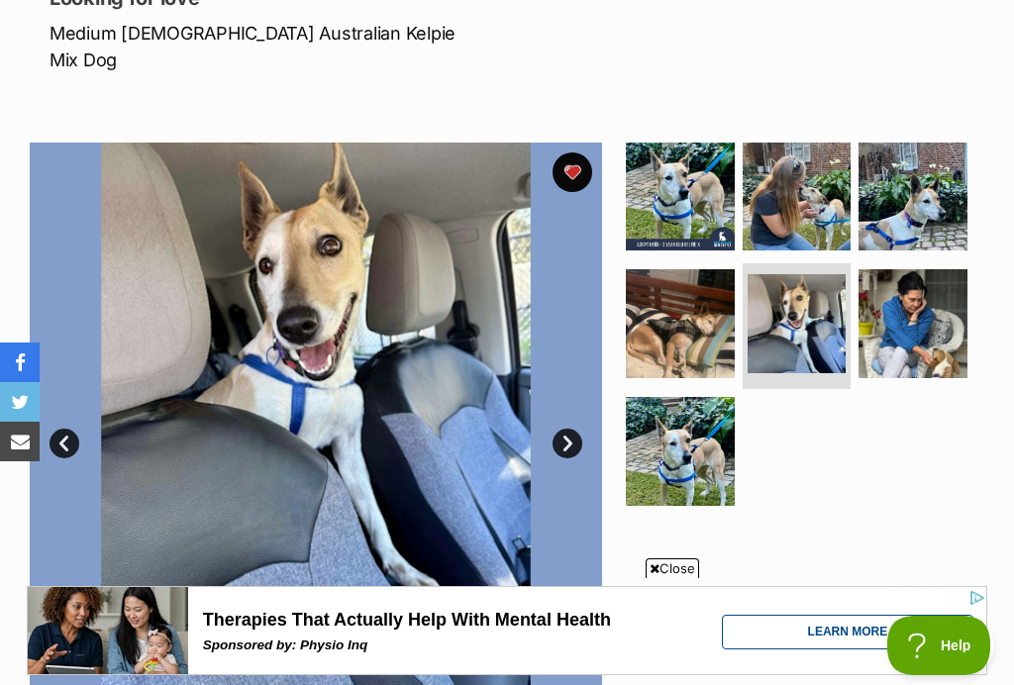
scroll to position [388, 0]
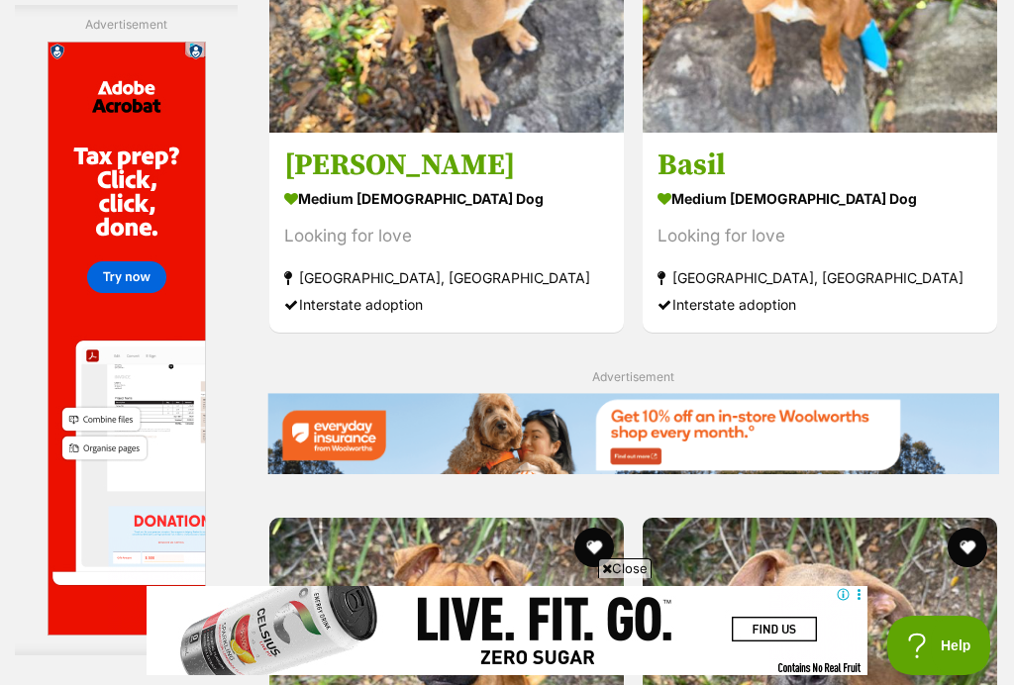
scroll to position [3926, 0]
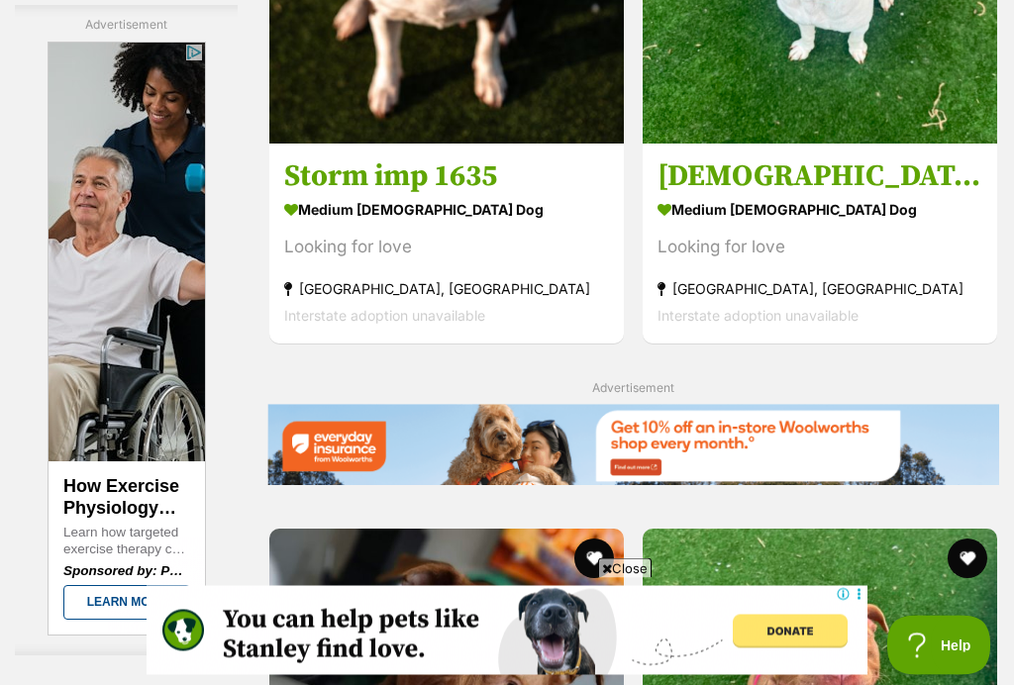
scroll to position [3914, 0]
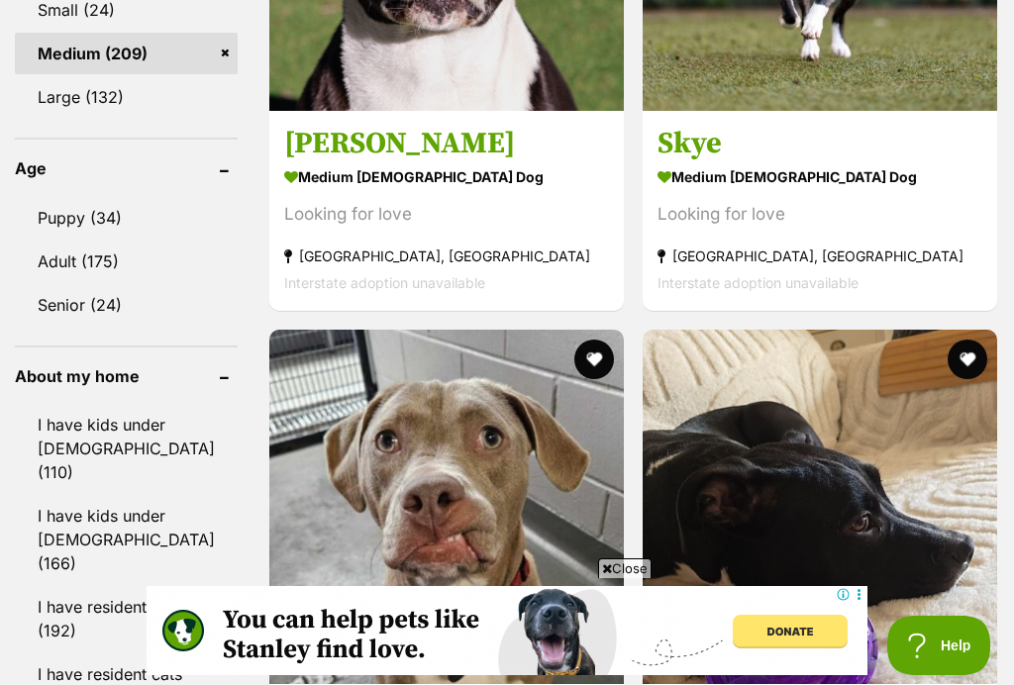
scroll to position [2366, 0]
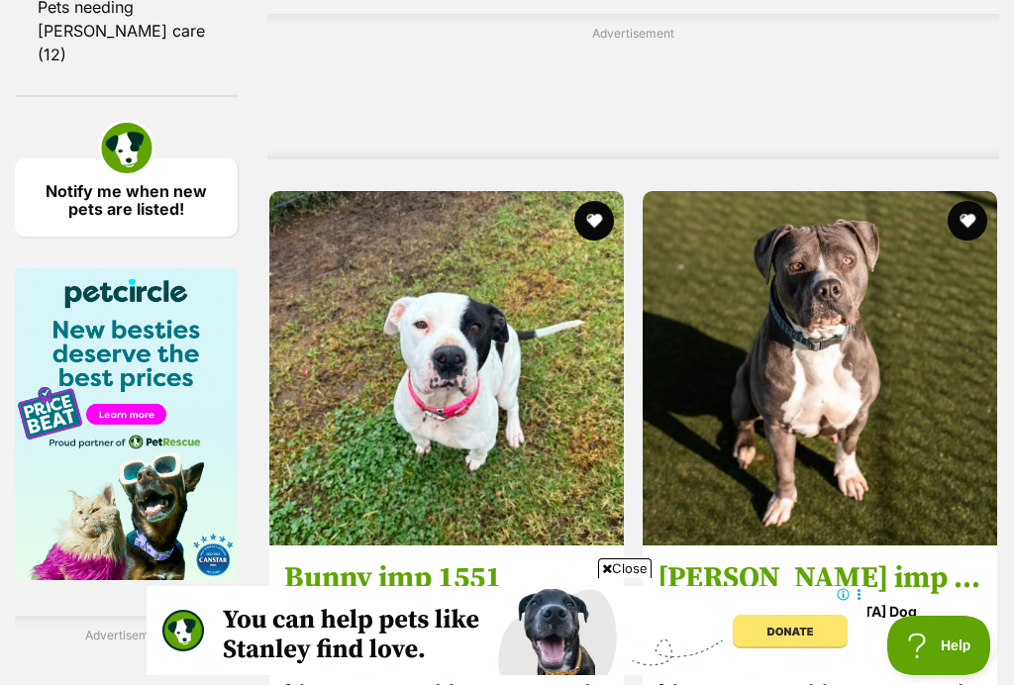
click at [626, 578] on span "Close" at bounding box center [624, 568] width 53 height 20
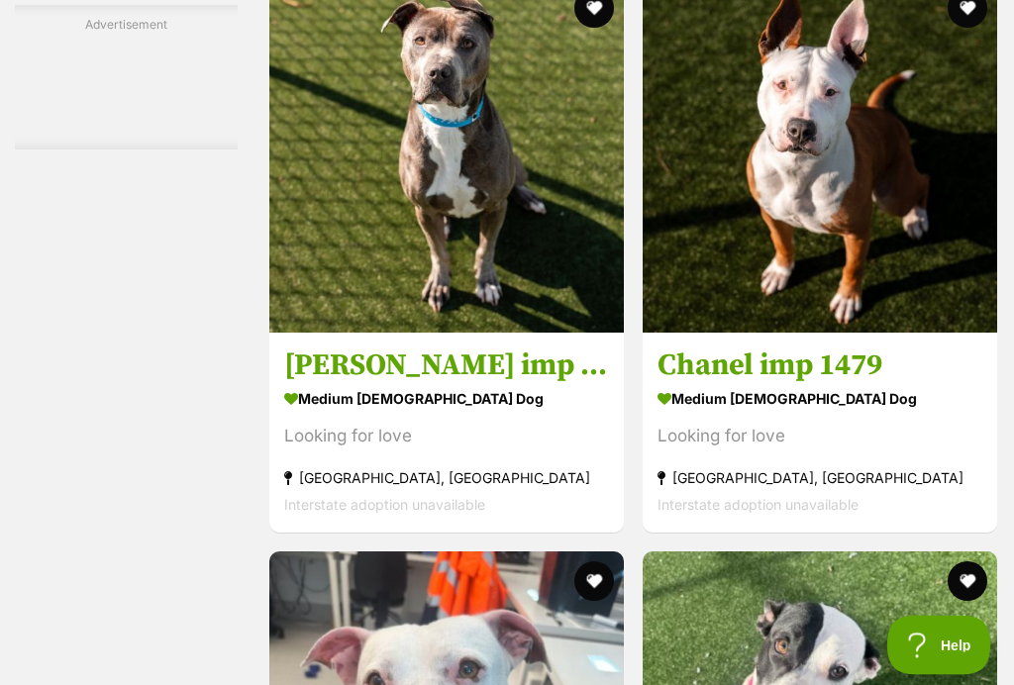
scroll to position [3152, 0]
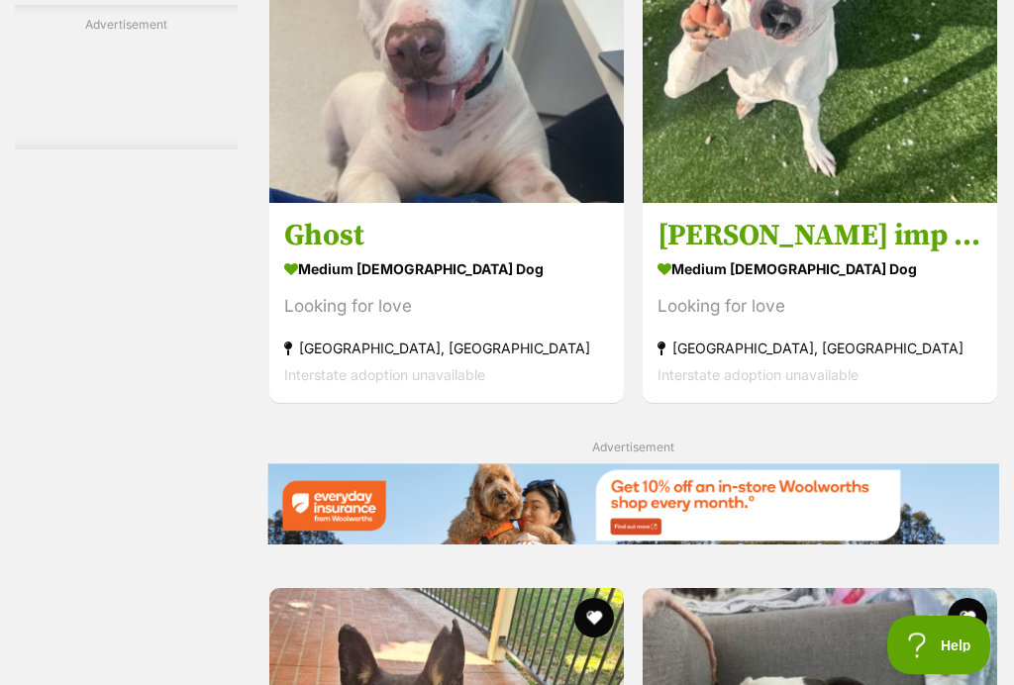
scroll to position [3852, 0]
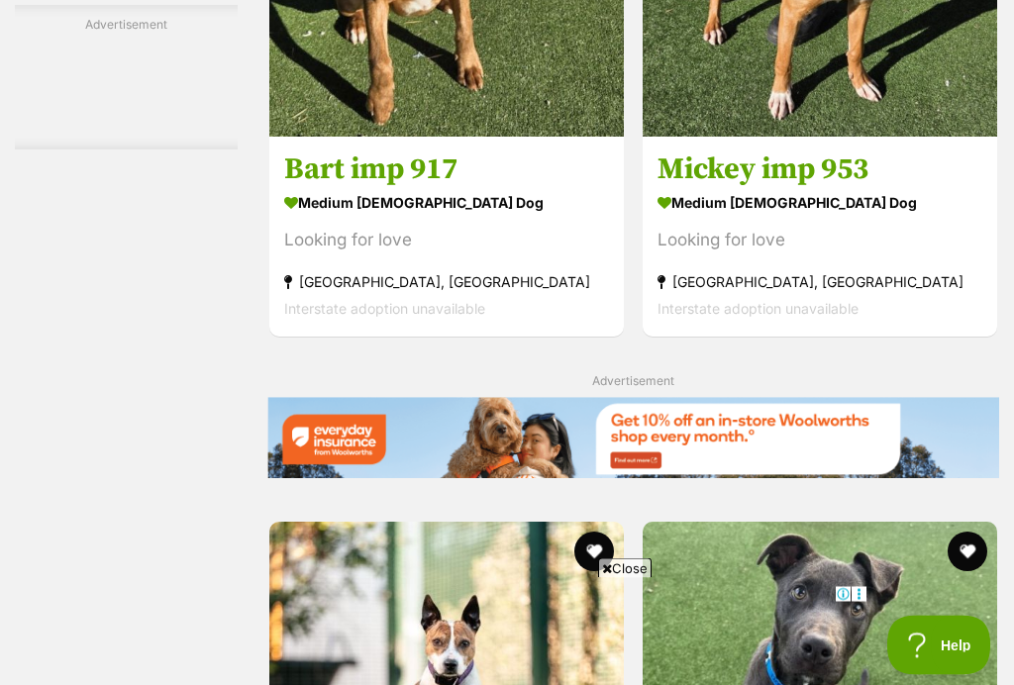
scroll to position [3921, 0]
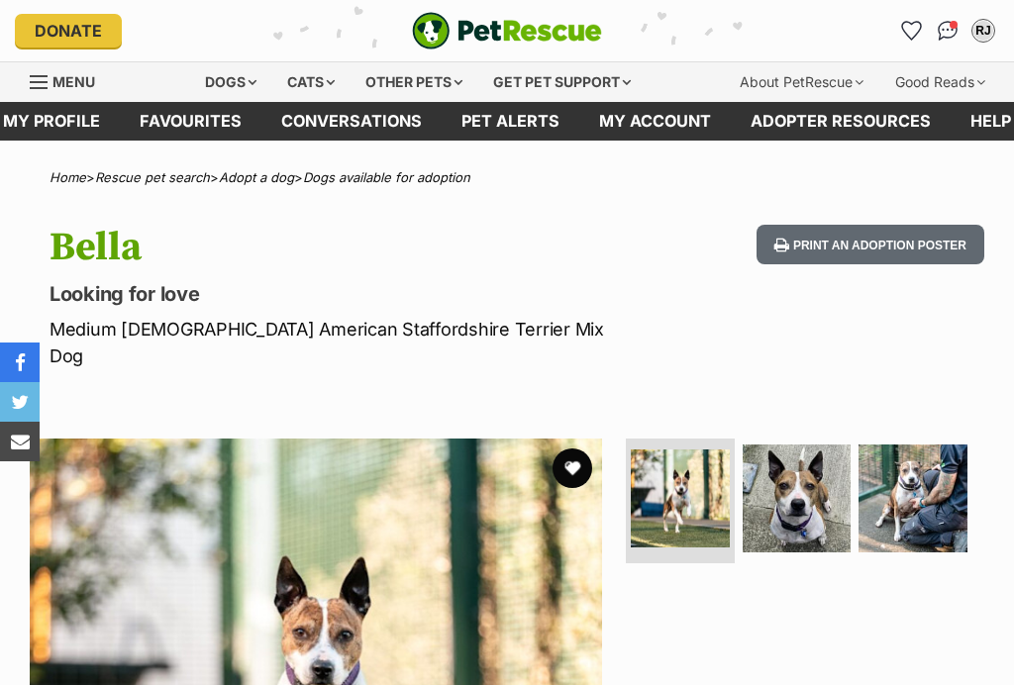
click at [799, 490] on img at bounding box center [796, 498] width 109 height 109
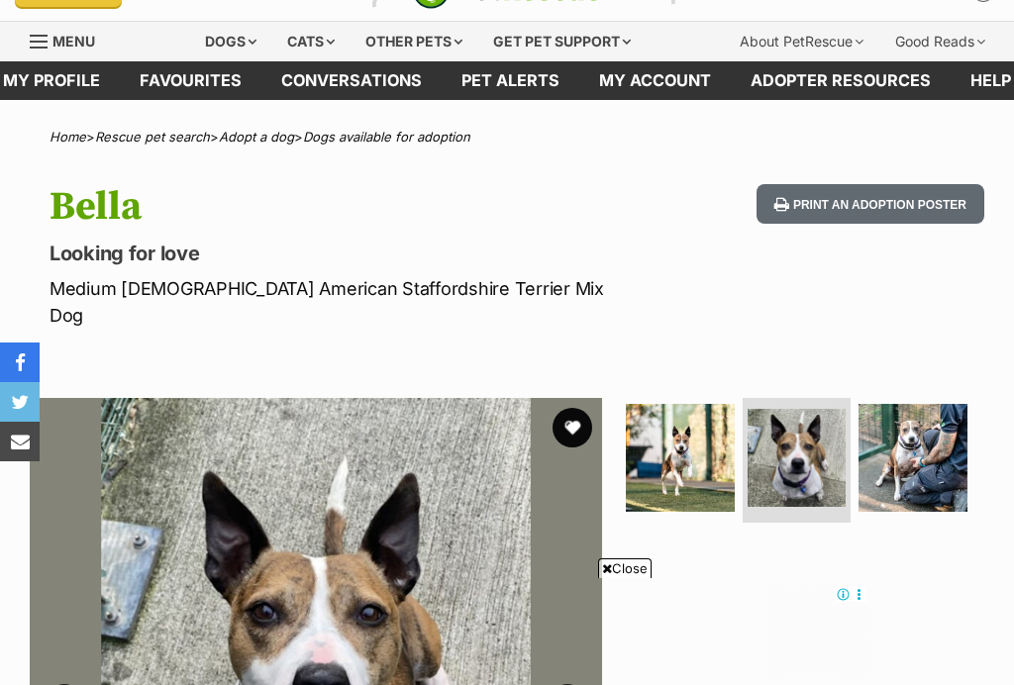
scroll to position [39, 0]
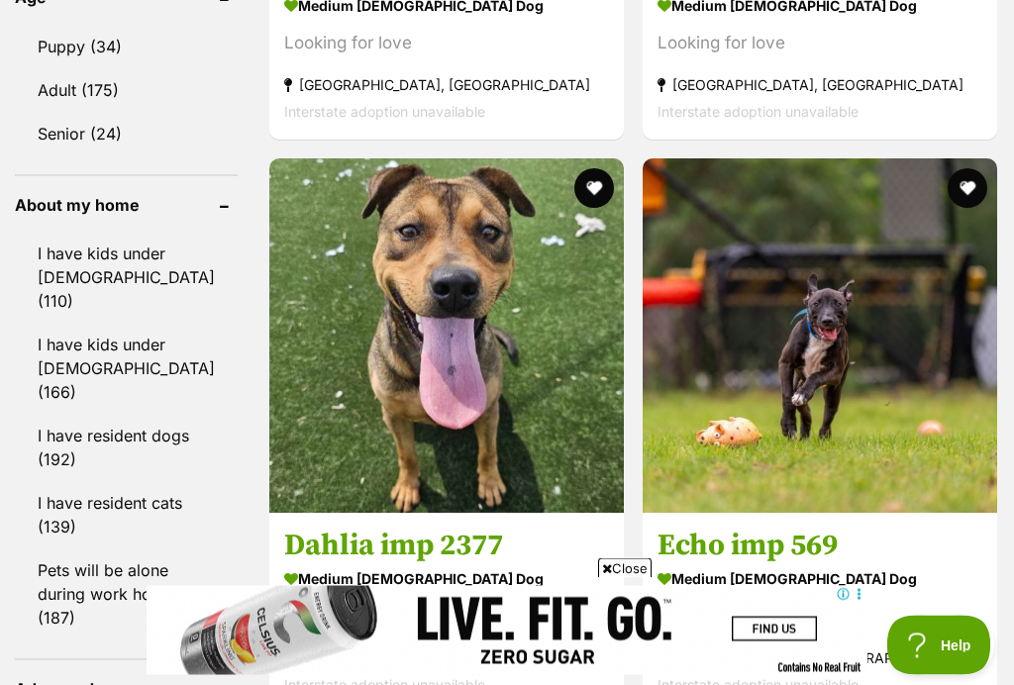
scroll to position [1634, 0]
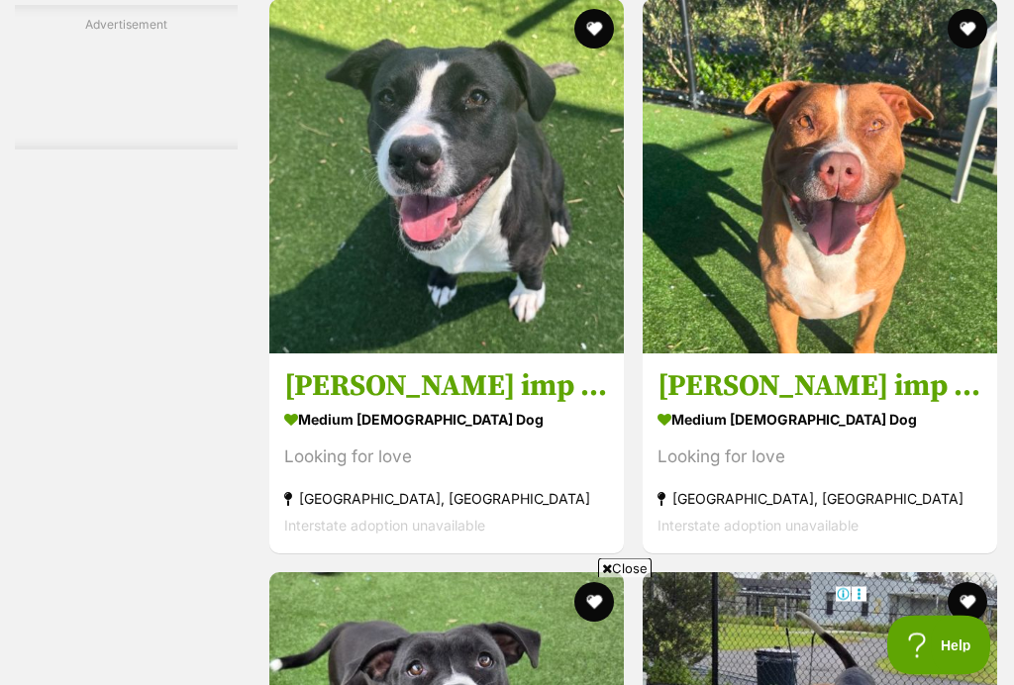
scroll to position [3133, 0]
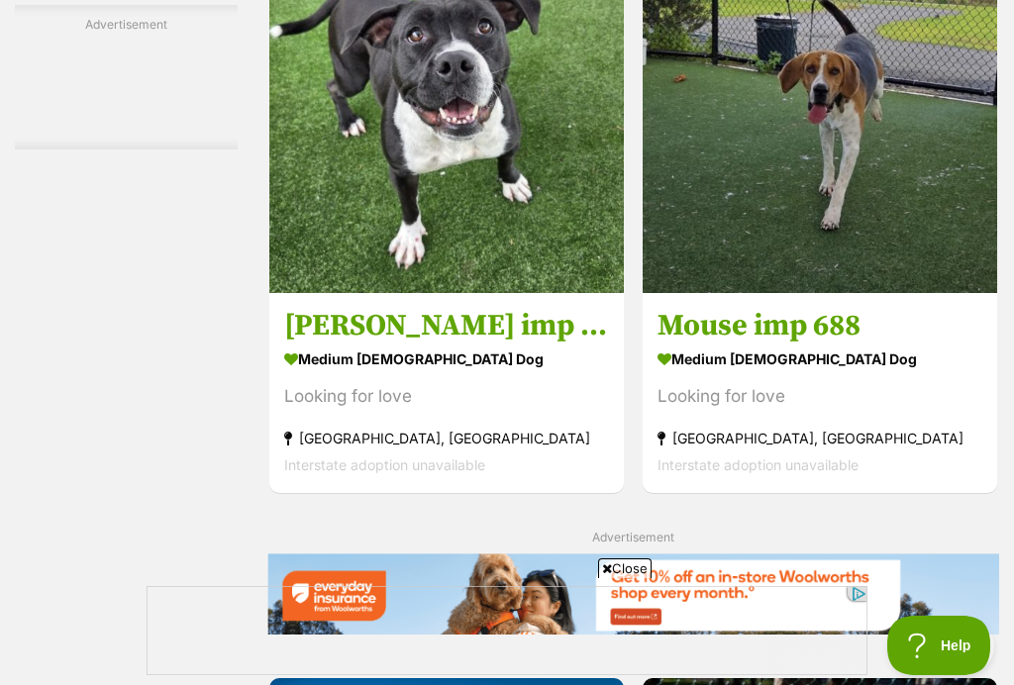
scroll to position [3991, 0]
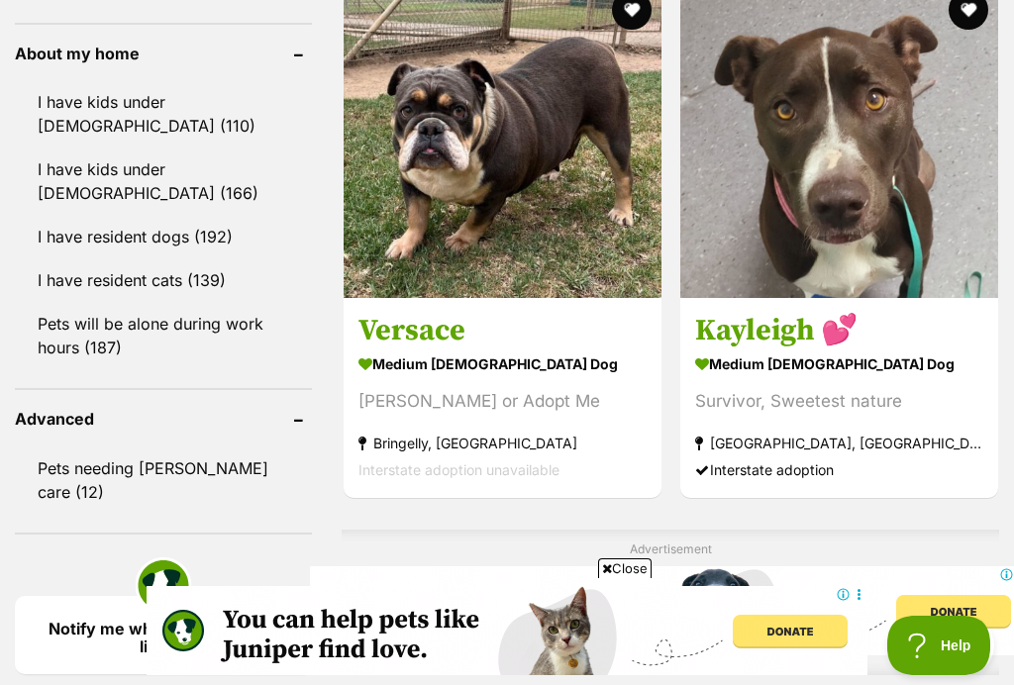
click at [774, 298] on img at bounding box center [839, 139] width 318 height 318
